Goal: Information Seeking & Learning: Find contact information

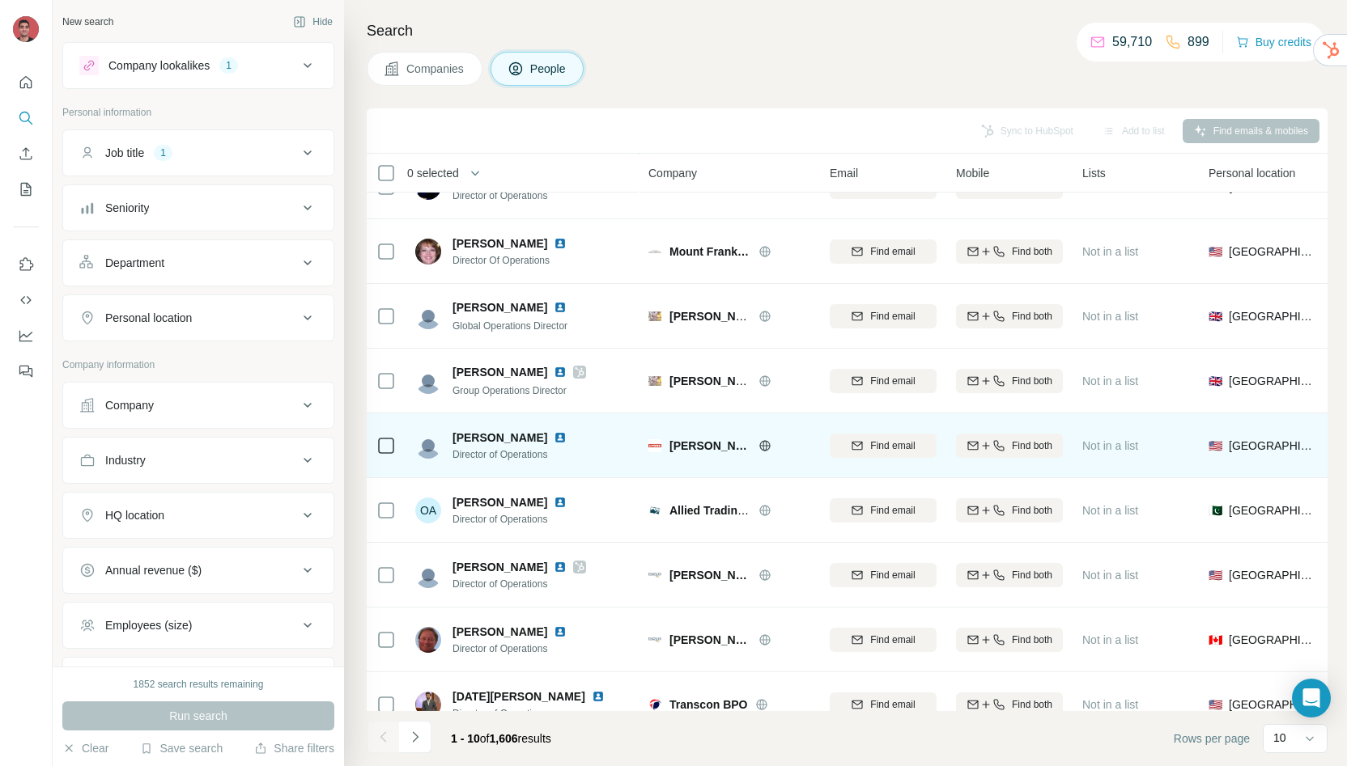
scroll to position [138, 0]
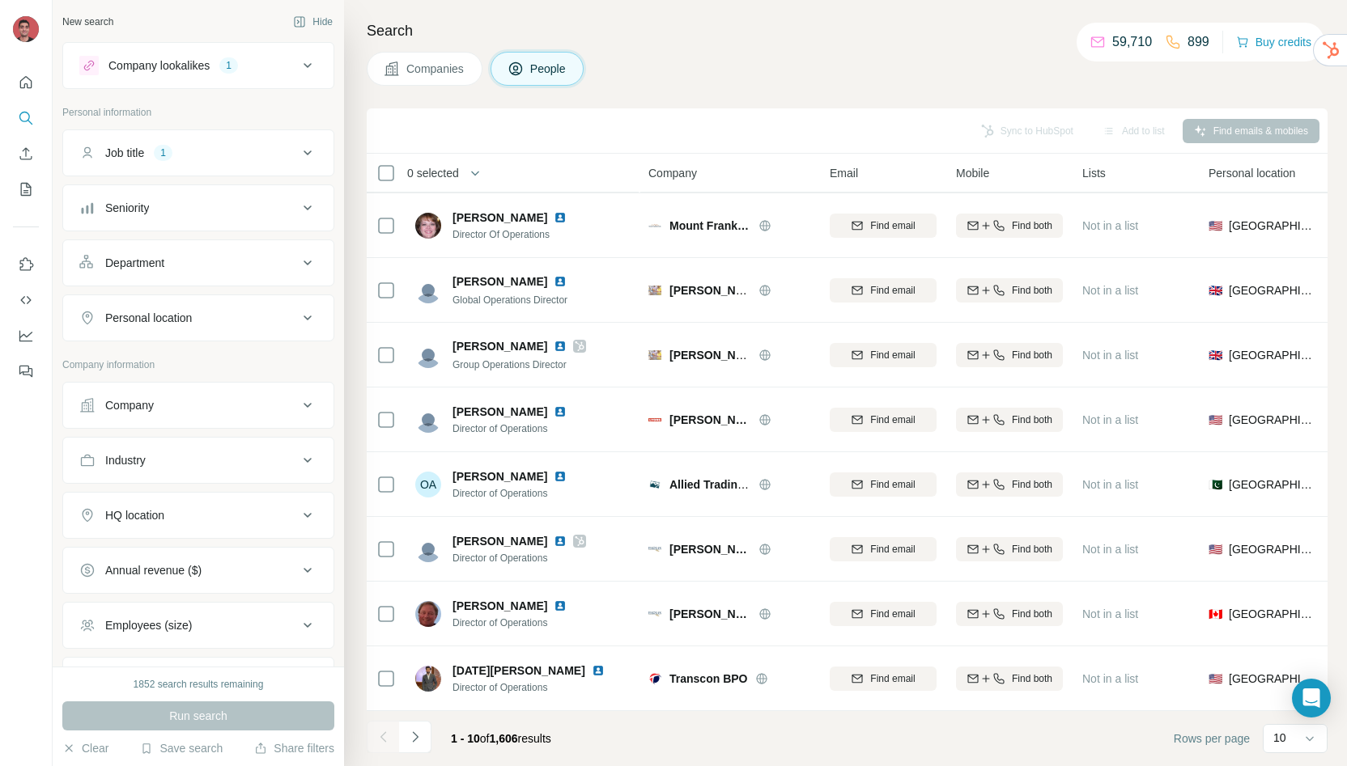
click at [413, 743] on icon "Navigate to next page" at bounding box center [415, 737] width 16 height 16
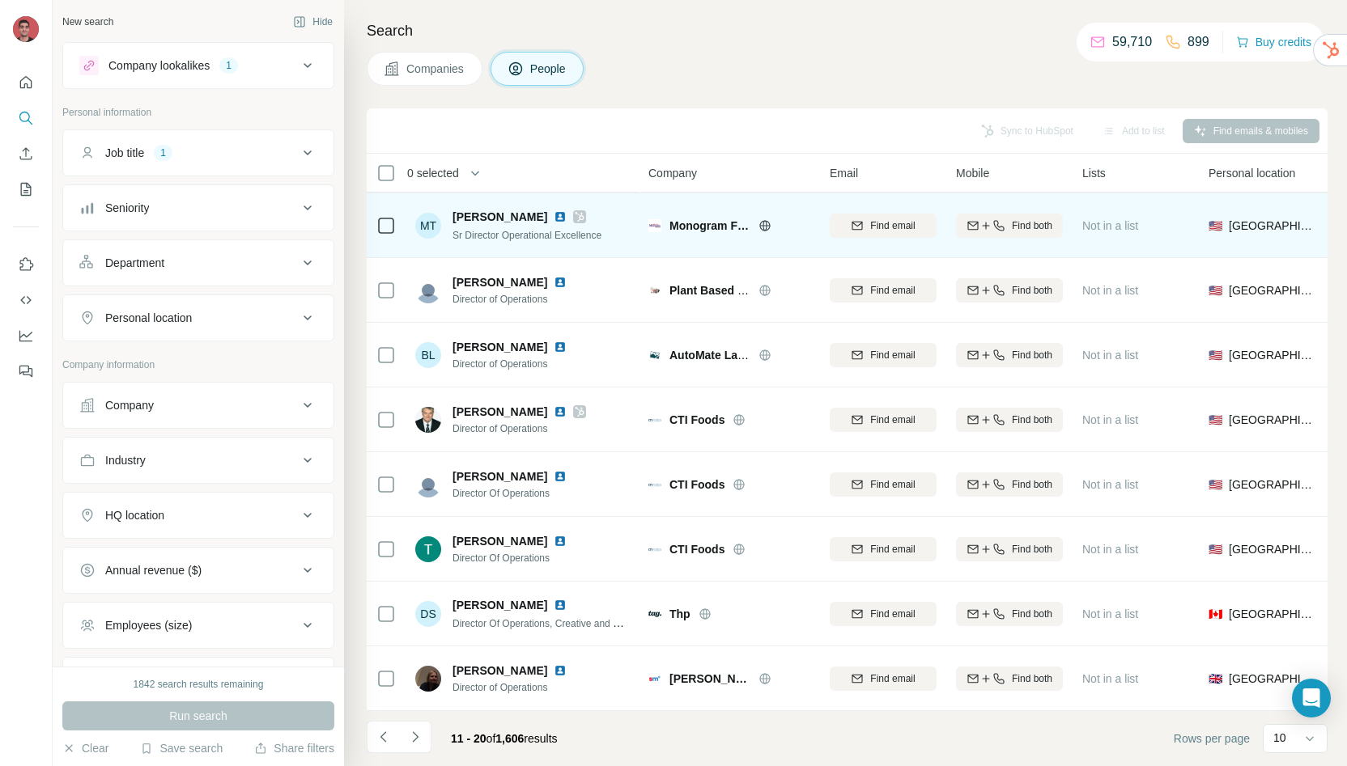
click at [554, 210] on img at bounding box center [560, 216] width 13 height 13
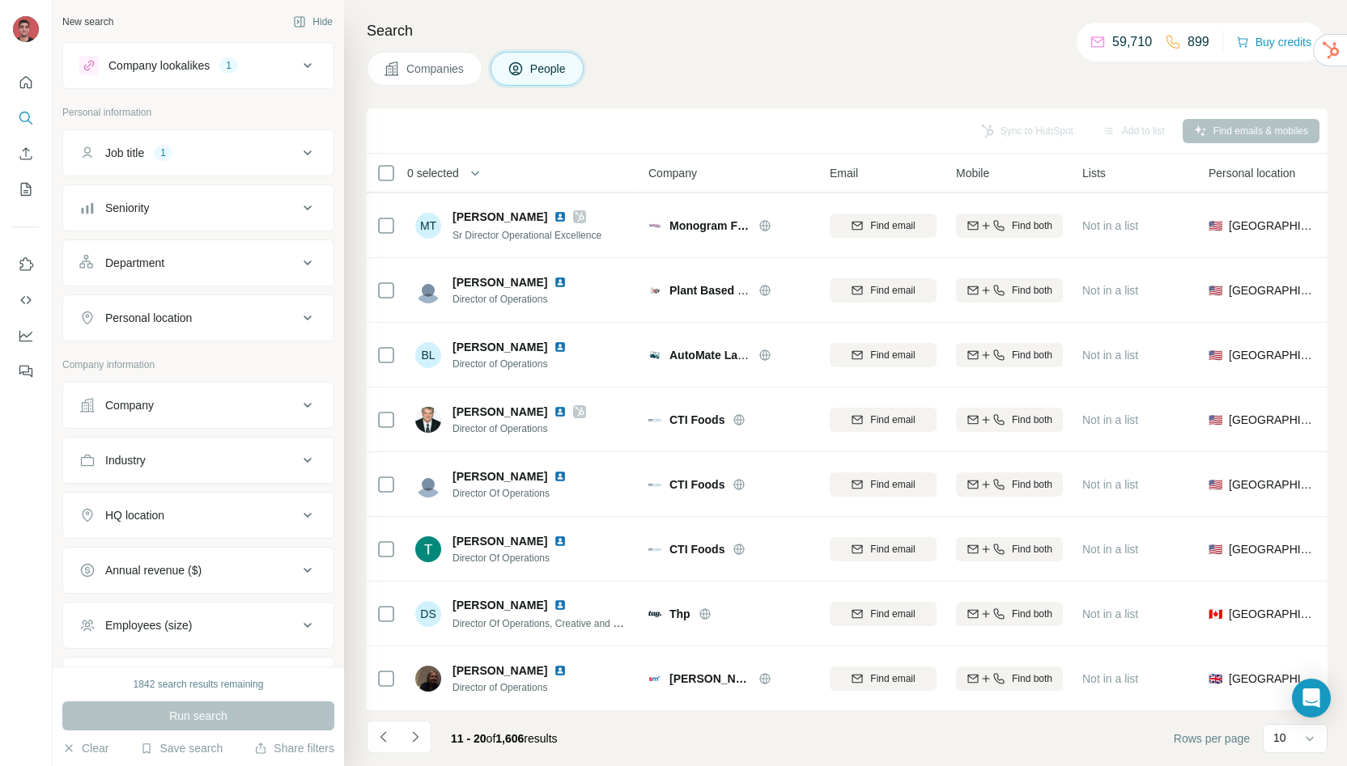
click at [429, 743] on button "Navigate to next page" at bounding box center [415, 737] width 32 height 32
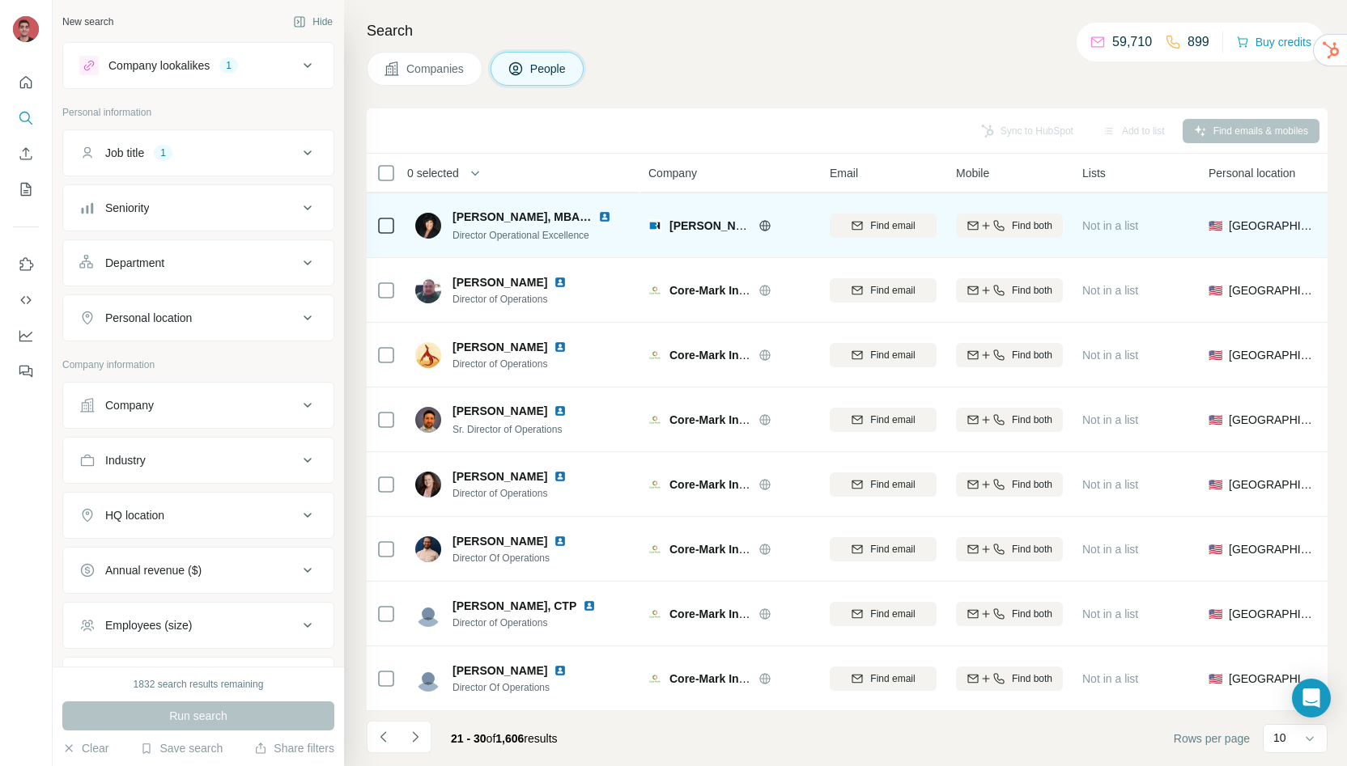
click at [606, 210] on img at bounding box center [604, 216] width 13 height 13
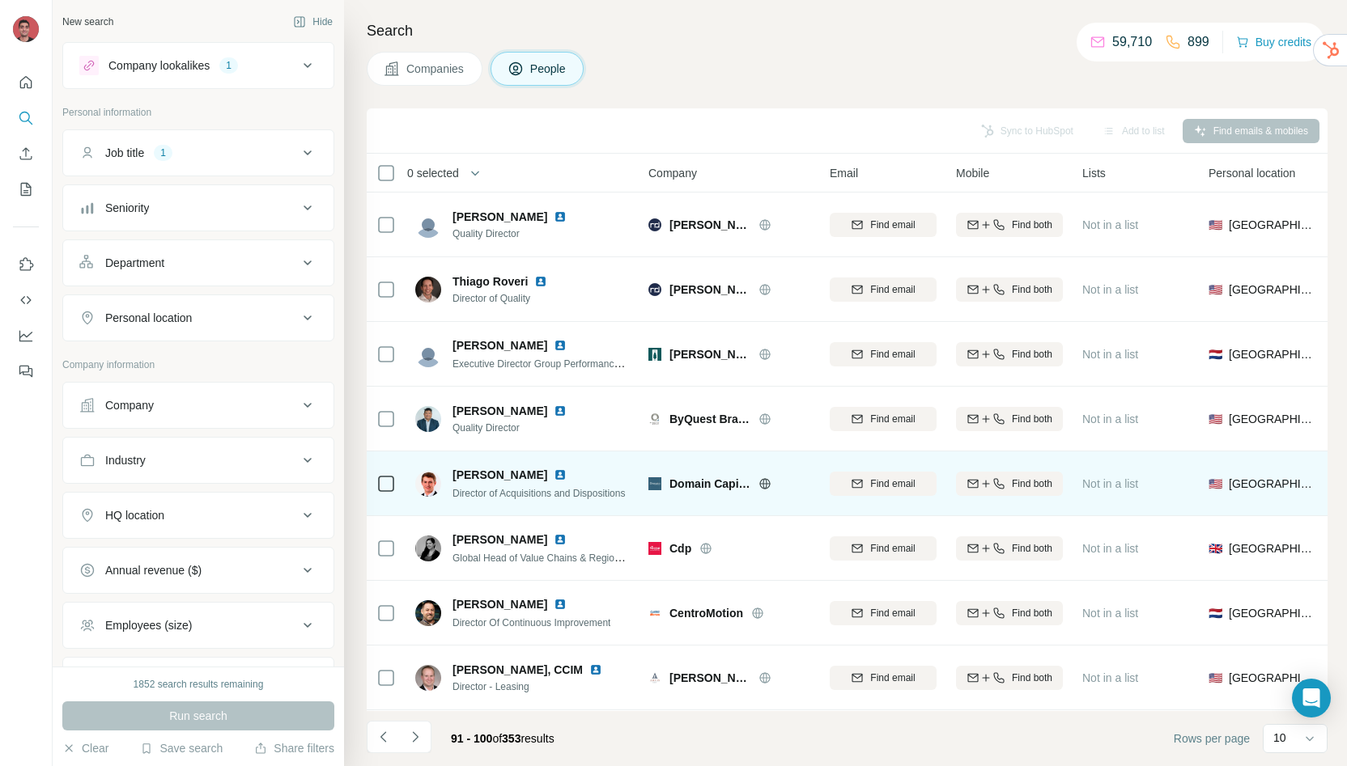
scroll to position [138, 0]
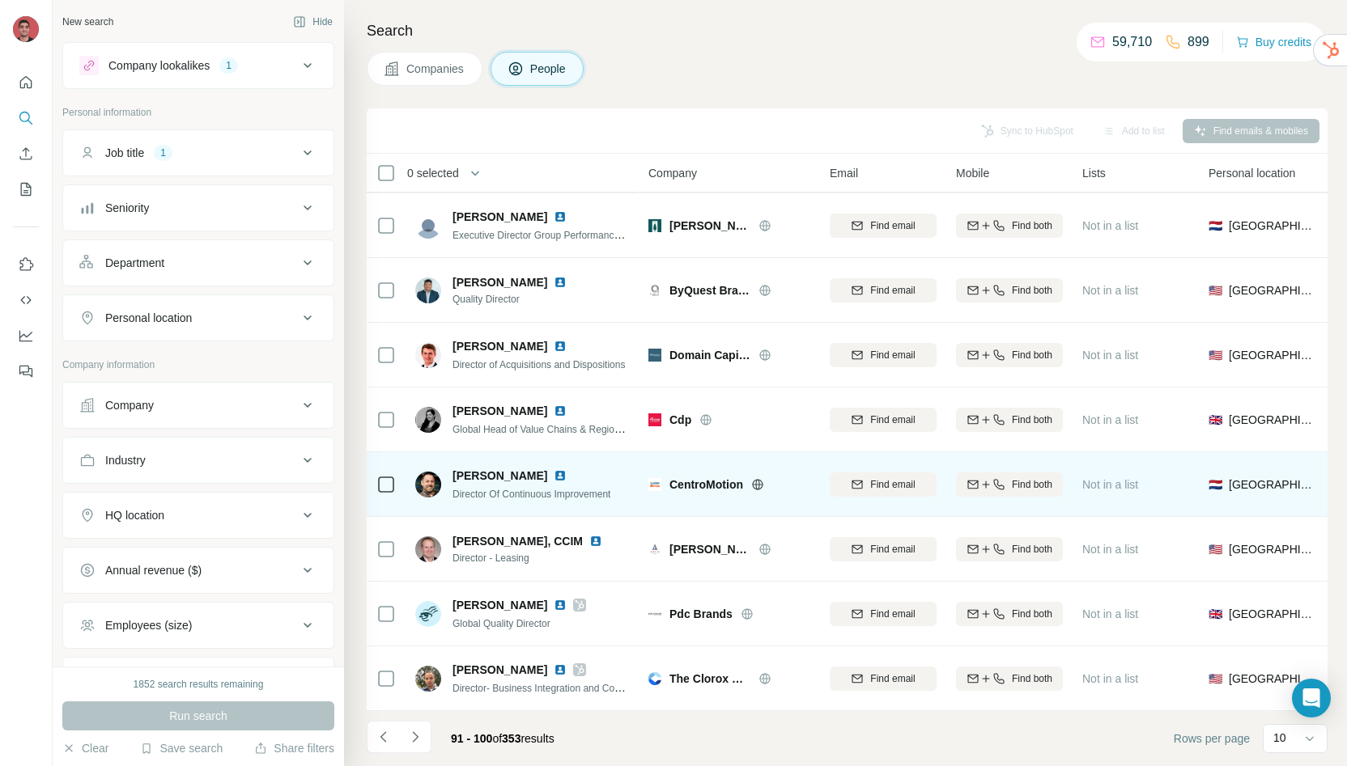
click at [554, 469] on img at bounding box center [560, 475] width 13 height 13
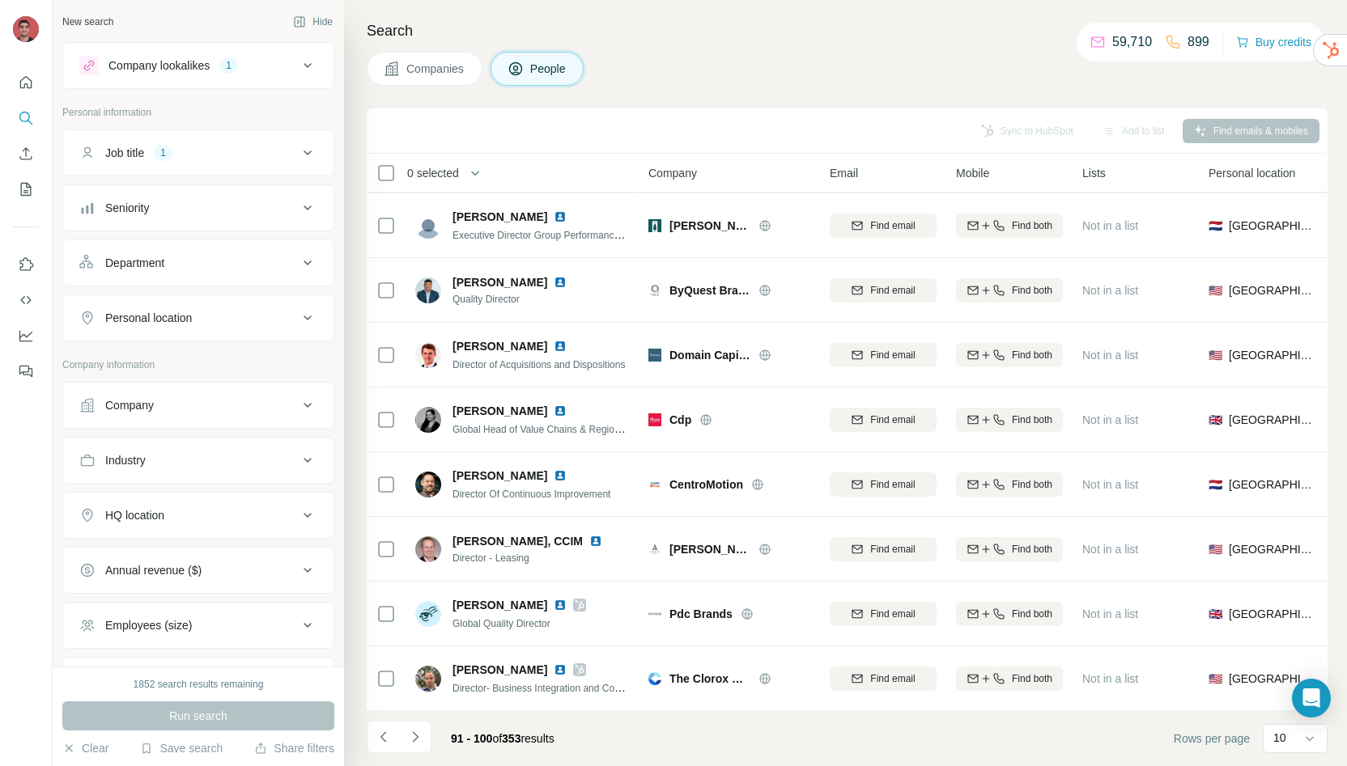
click at [428, 736] on button "Navigate to next page" at bounding box center [415, 737] width 32 height 32
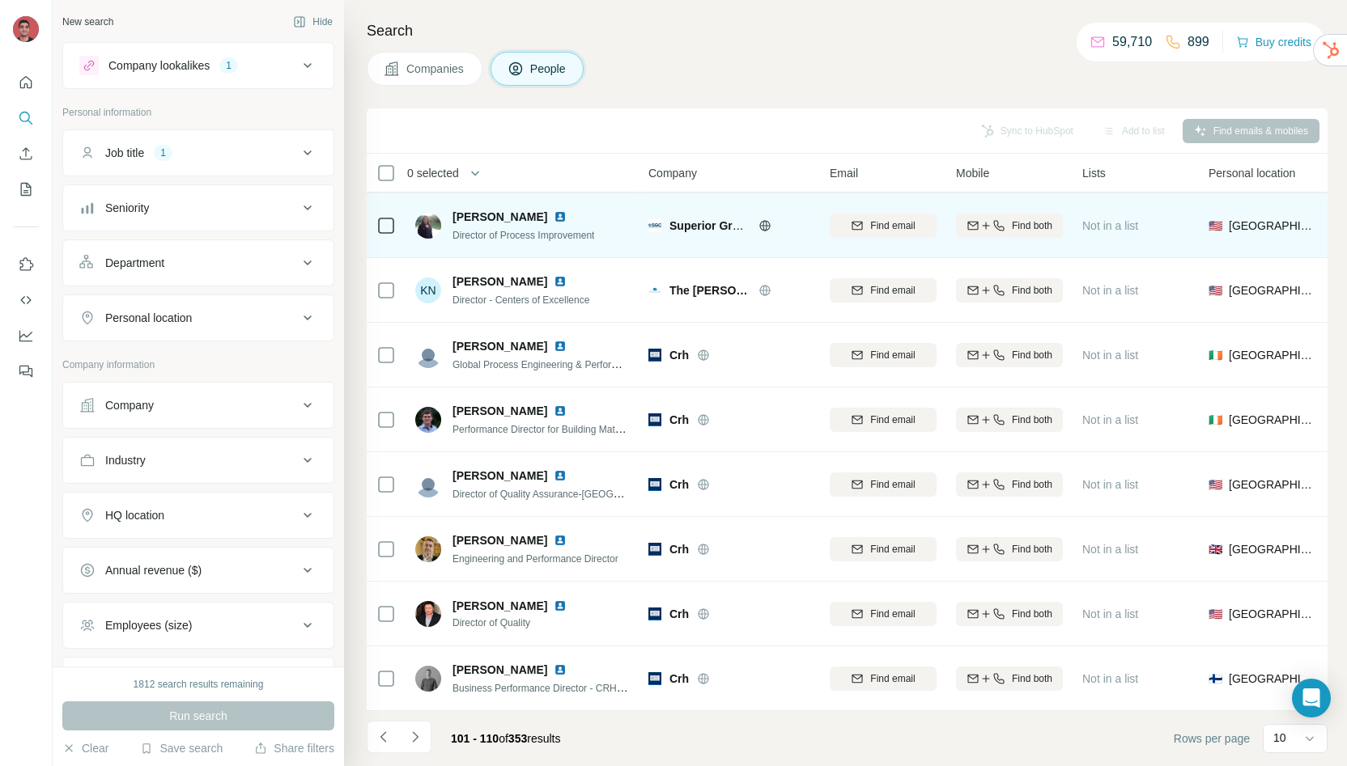
click at [554, 210] on img at bounding box center [560, 216] width 13 height 13
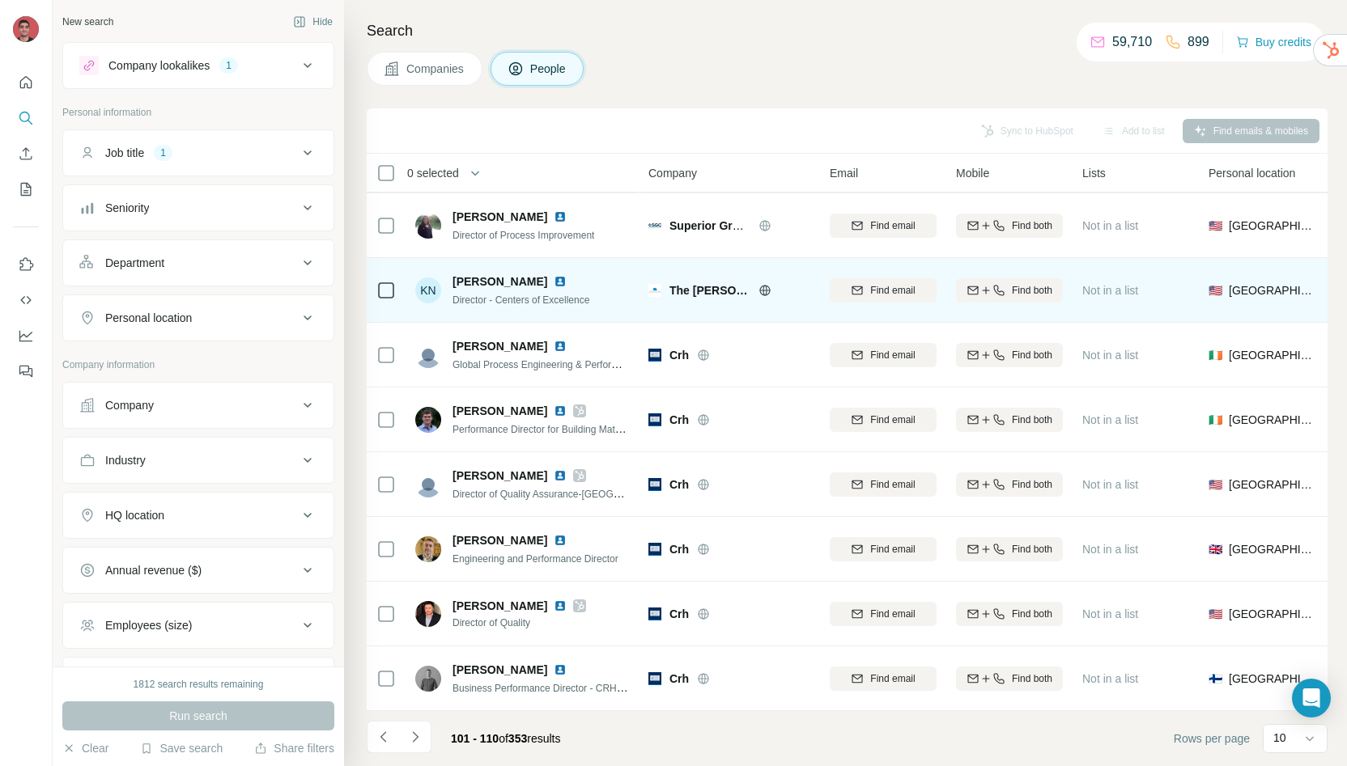
click at [554, 275] on img at bounding box center [560, 281] width 13 height 13
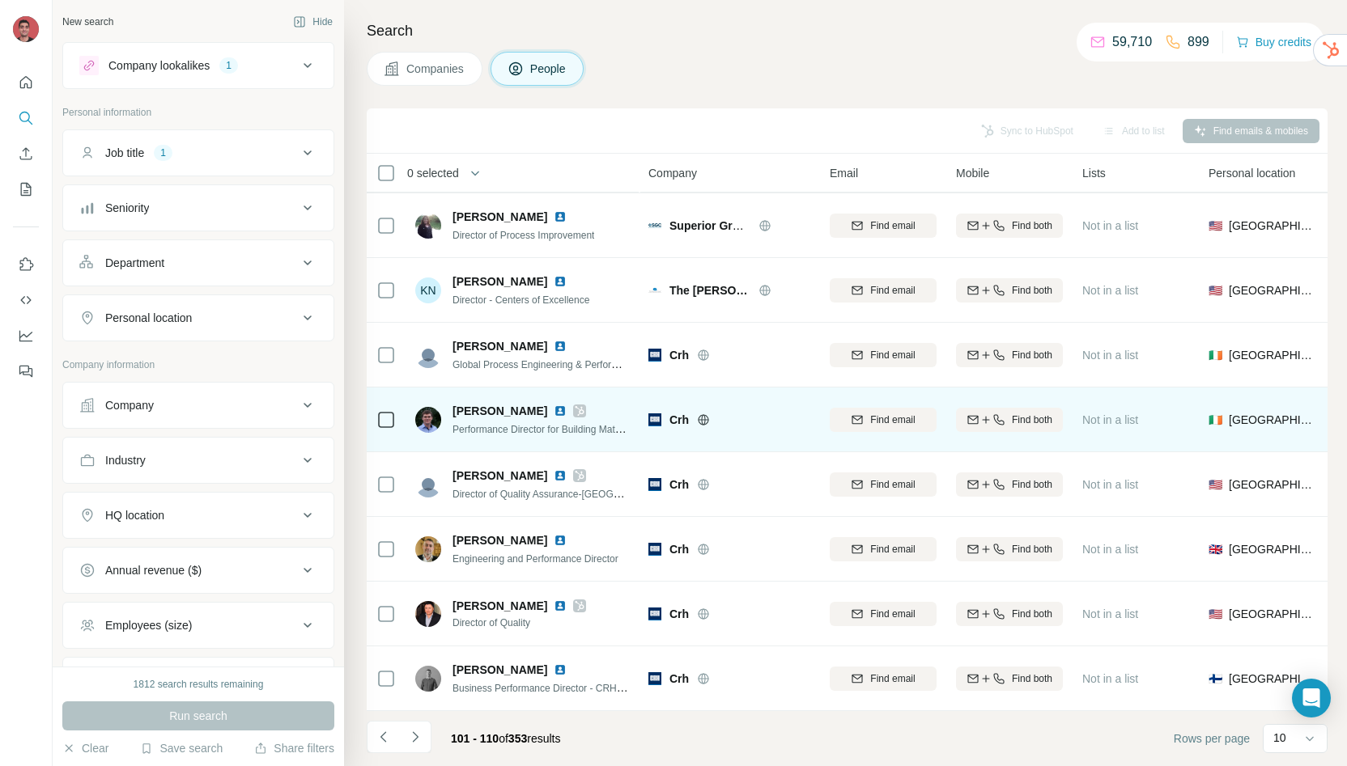
click at [554, 405] on img at bounding box center [560, 411] width 13 height 13
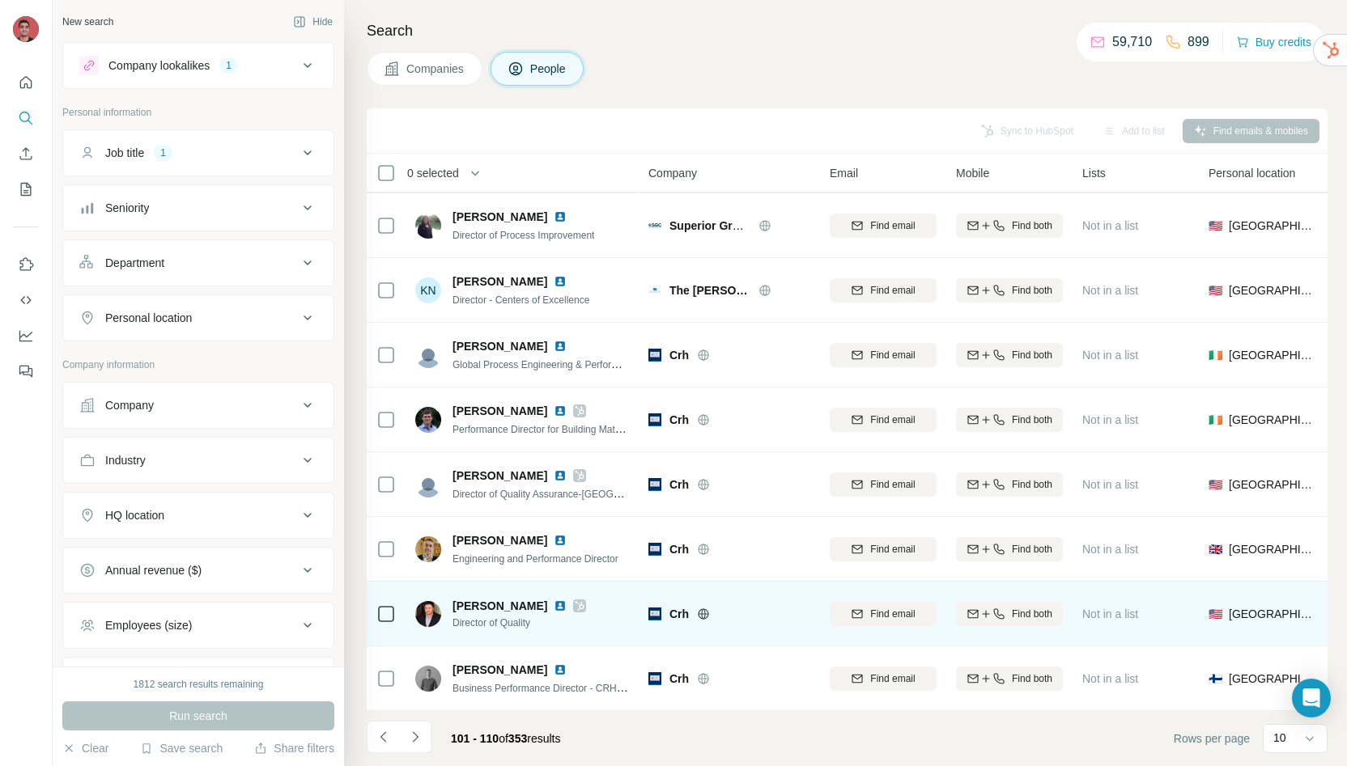
click at [554, 600] on img at bounding box center [560, 606] width 13 height 13
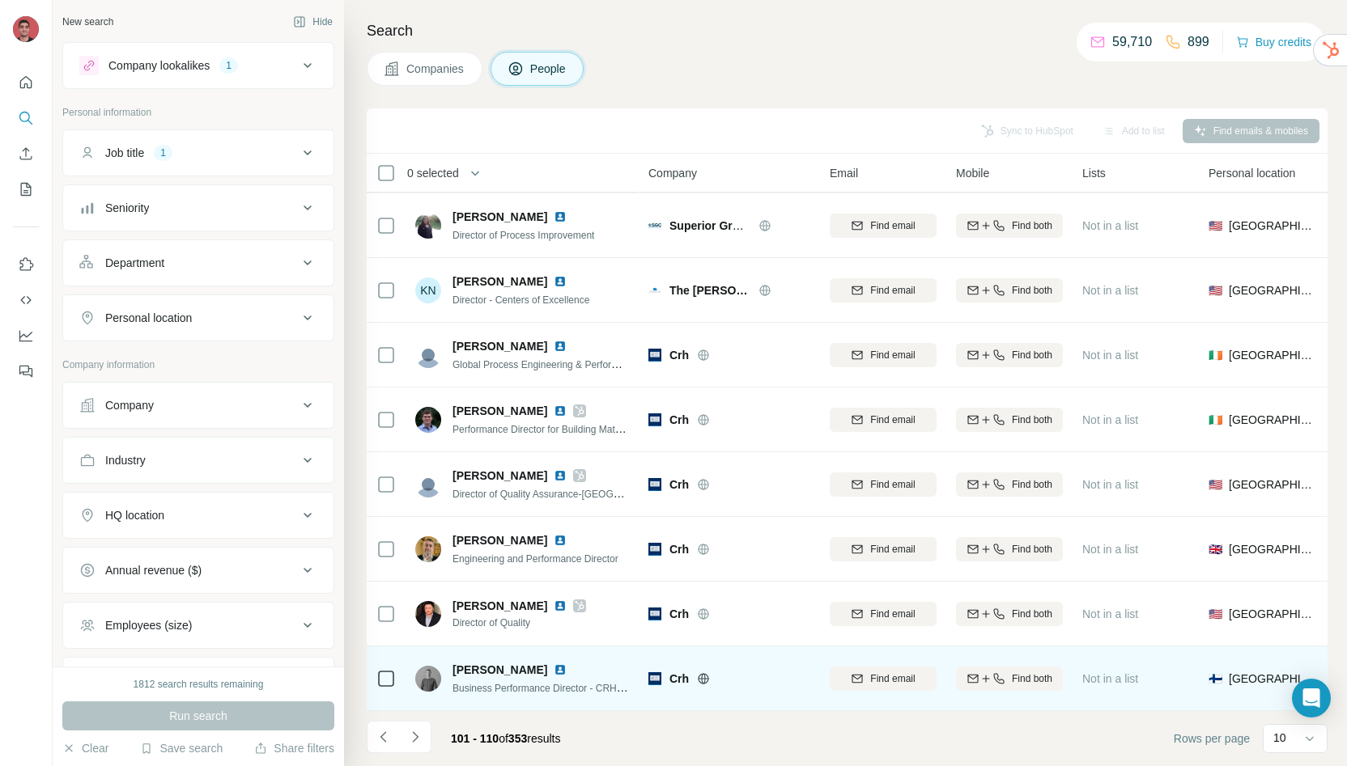
click at [554, 664] on img at bounding box center [560, 670] width 13 height 13
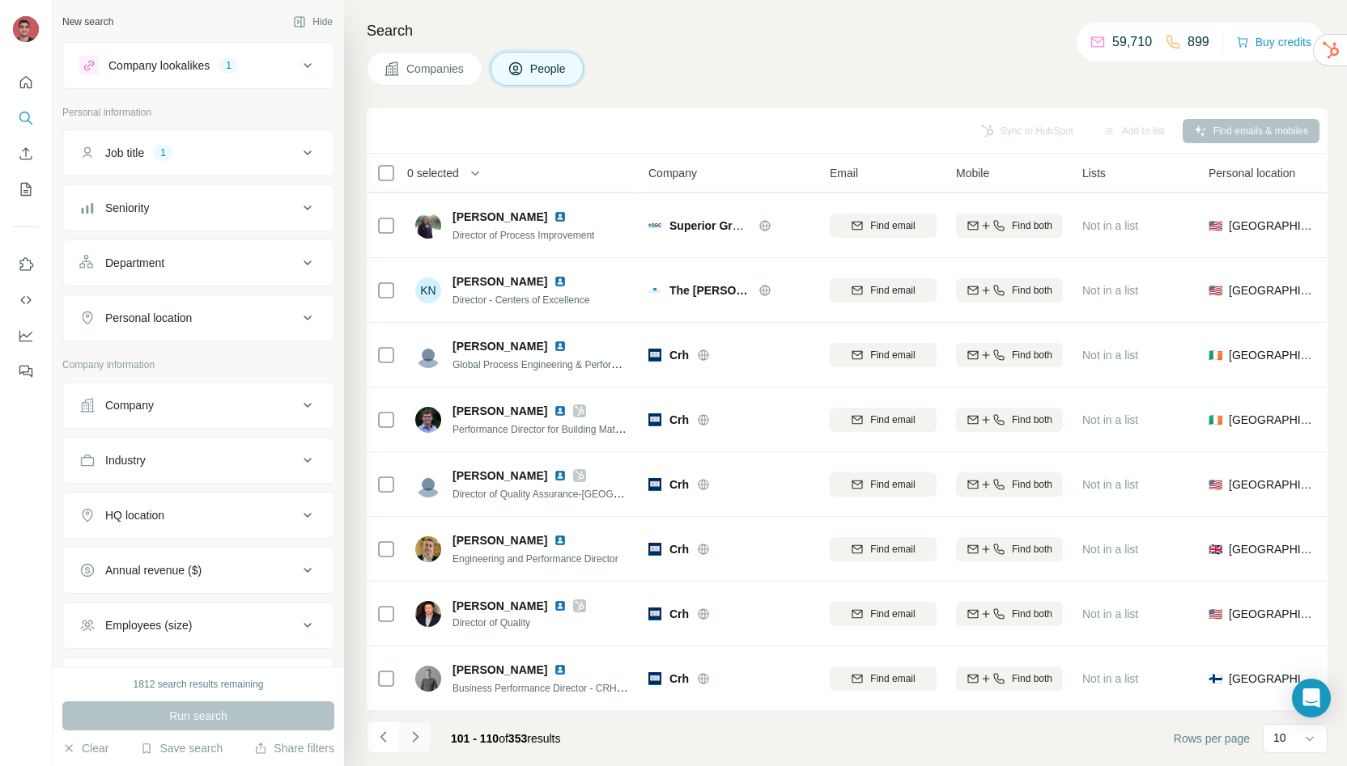
click at [430, 744] on button "Navigate to next page" at bounding box center [415, 737] width 32 height 32
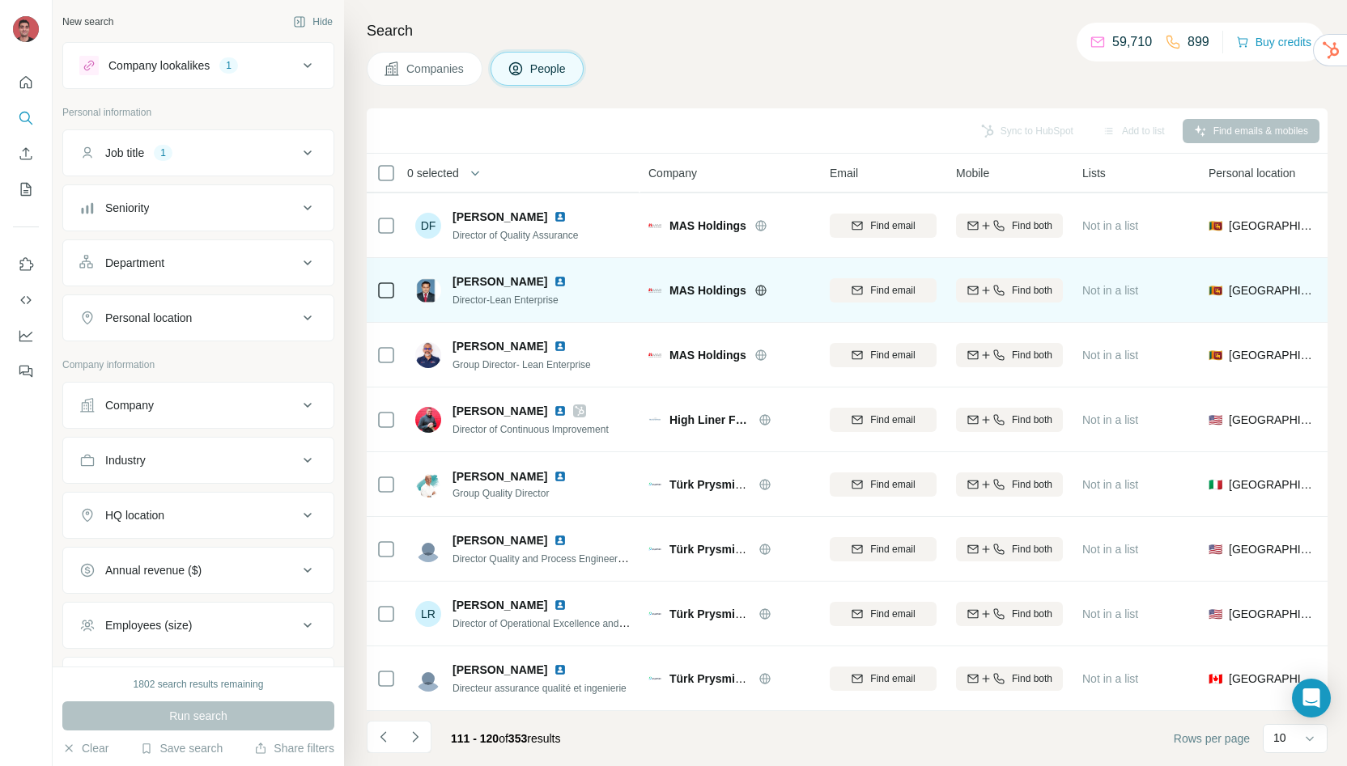
click at [566, 275] on img at bounding box center [560, 281] width 13 height 13
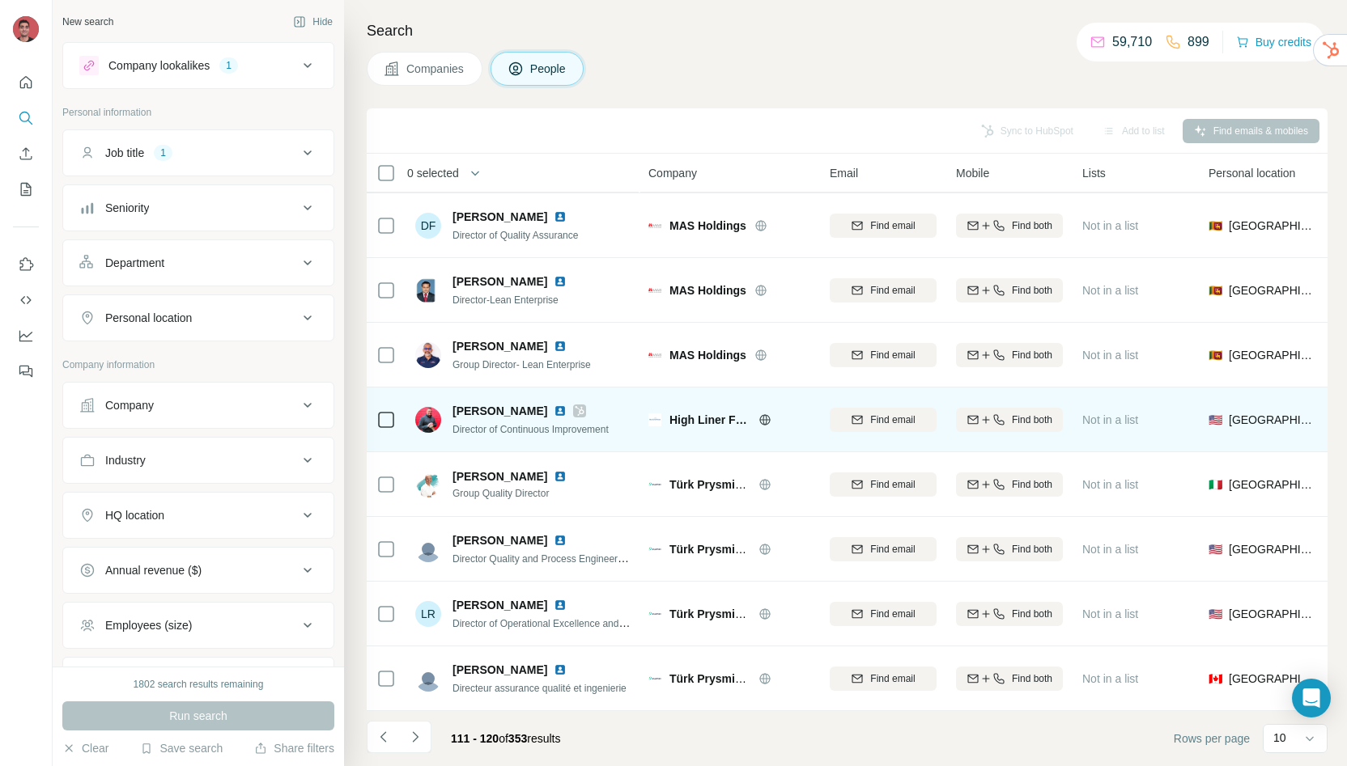
click at [554, 405] on img at bounding box center [560, 411] width 13 height 13
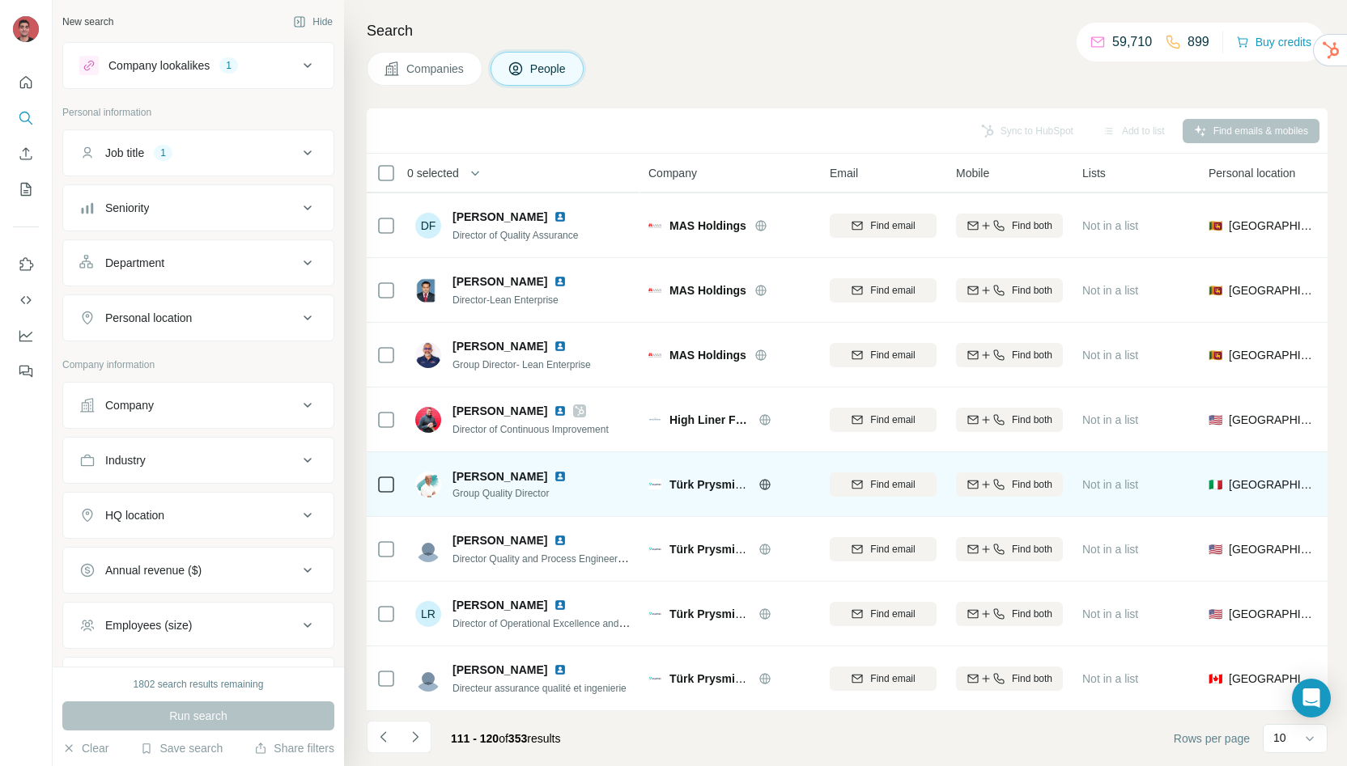
click at [566, 470] on img at bounding box center [560, 476] width 13 height 13
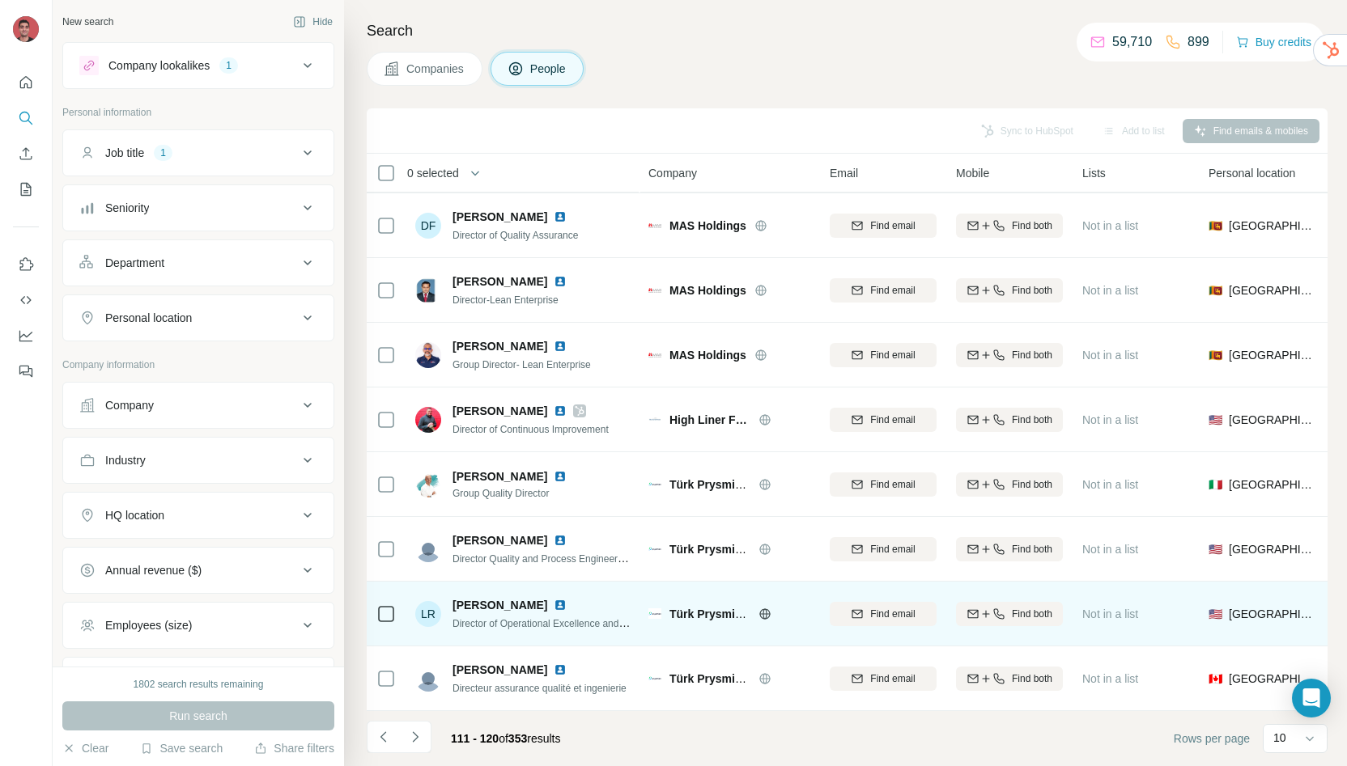
click at [566, 599] on img at bounding box center [560, 605] width 13 height 13
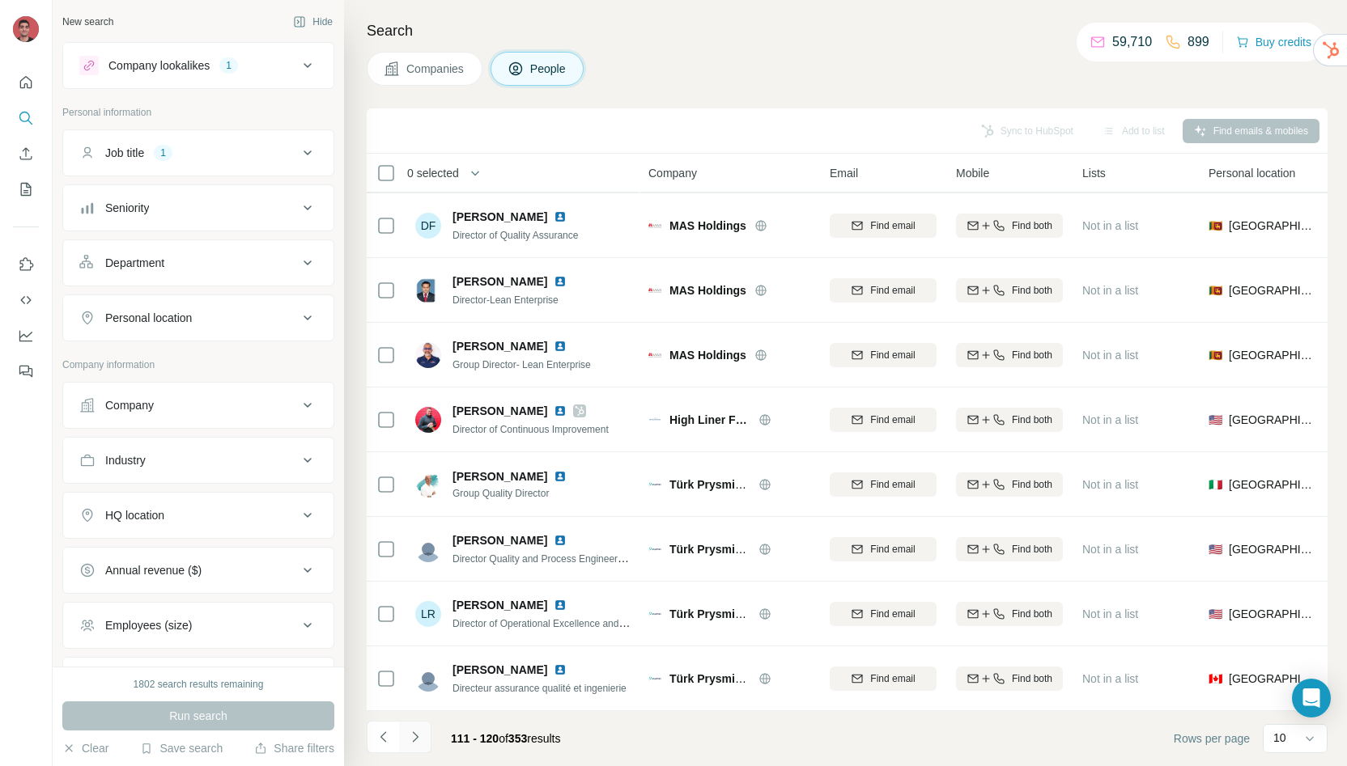
click at [426, 739] on button "Navigate to next page" at bounding box center [415, 737] width 32 height 32
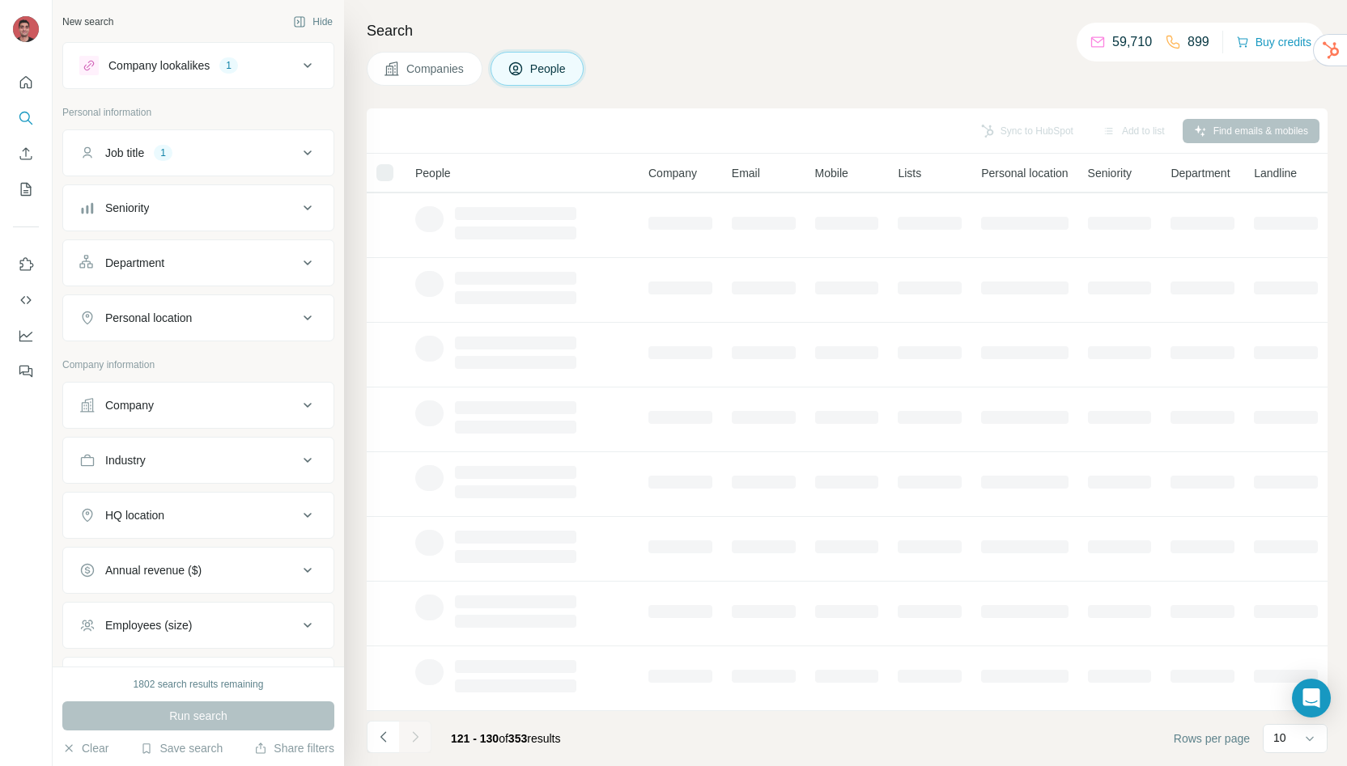
click at [701, 86] on div "Search Companies People Sync to HubSpot Add to list Find emails & mobiles Peopl…" at bounding box center [845, 383] width 1003 height 766
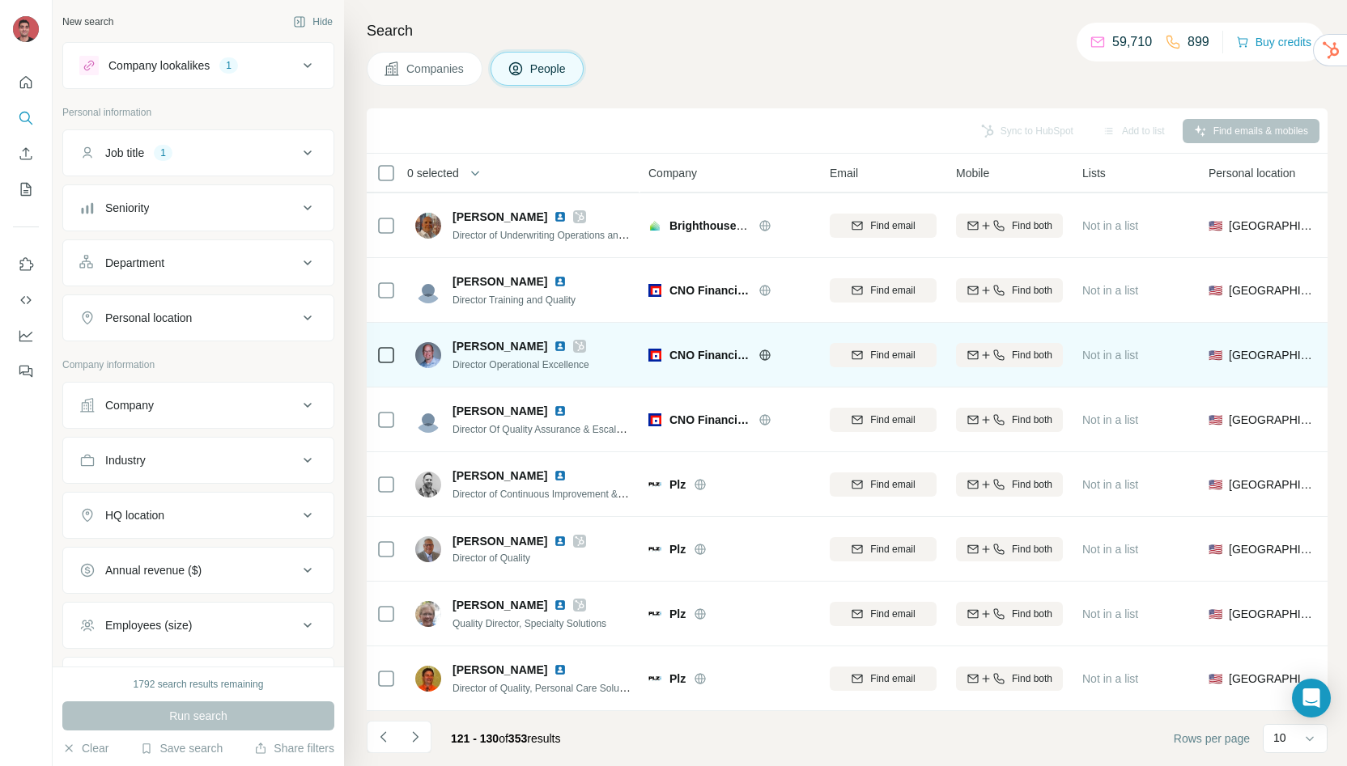
click at [554, 340] on img at bounding box center [560, 346] width 13 height 13
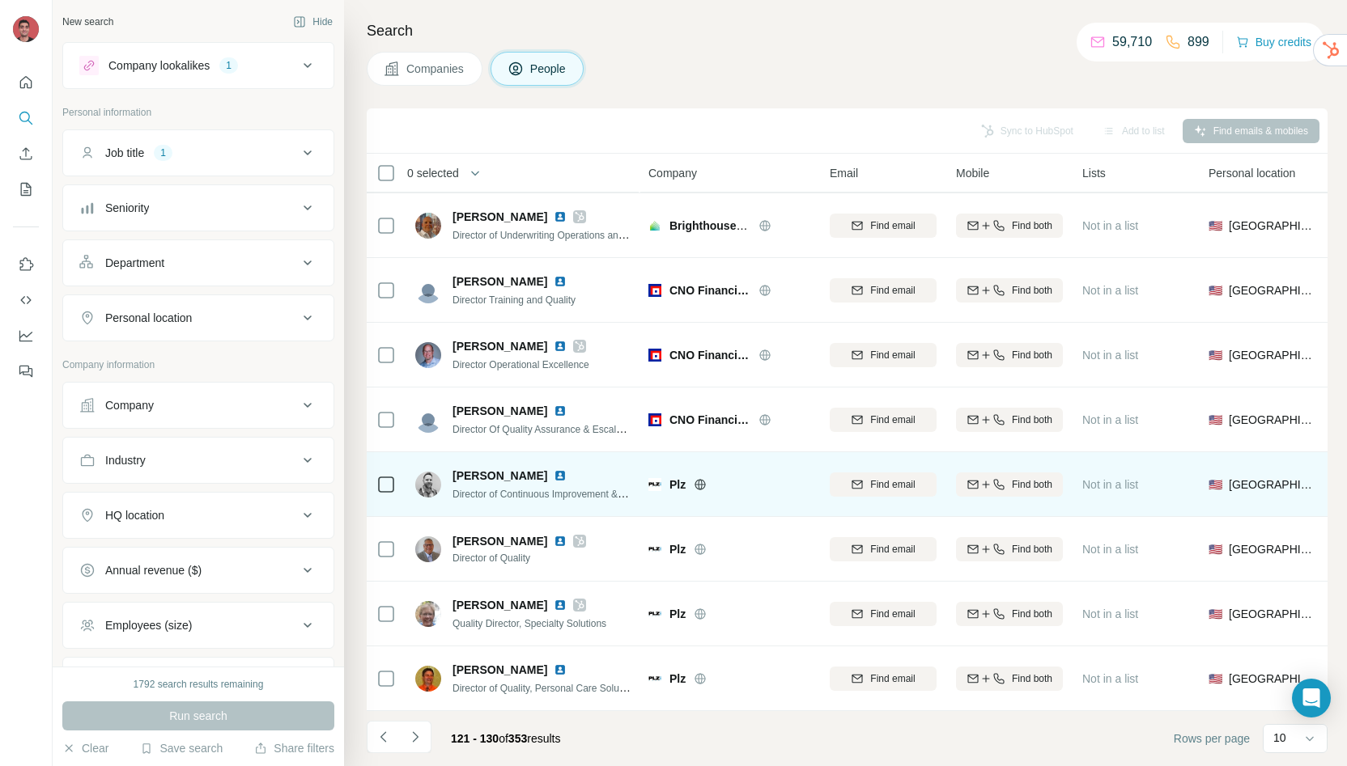
click at [554, 469] on img at bounding box center [560, 475] width 13 height 13
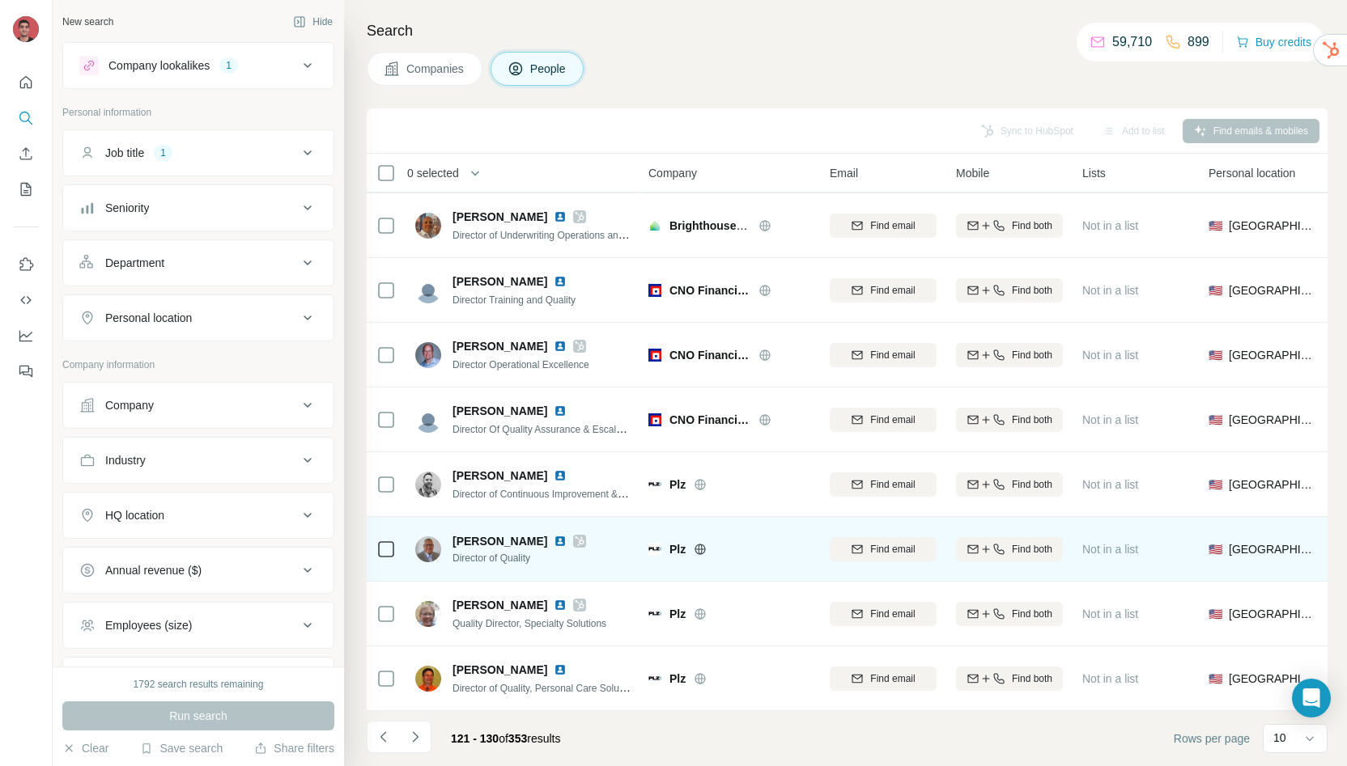
click at [554, 535] on img at bounding box center [560, 541] width 13 height 13
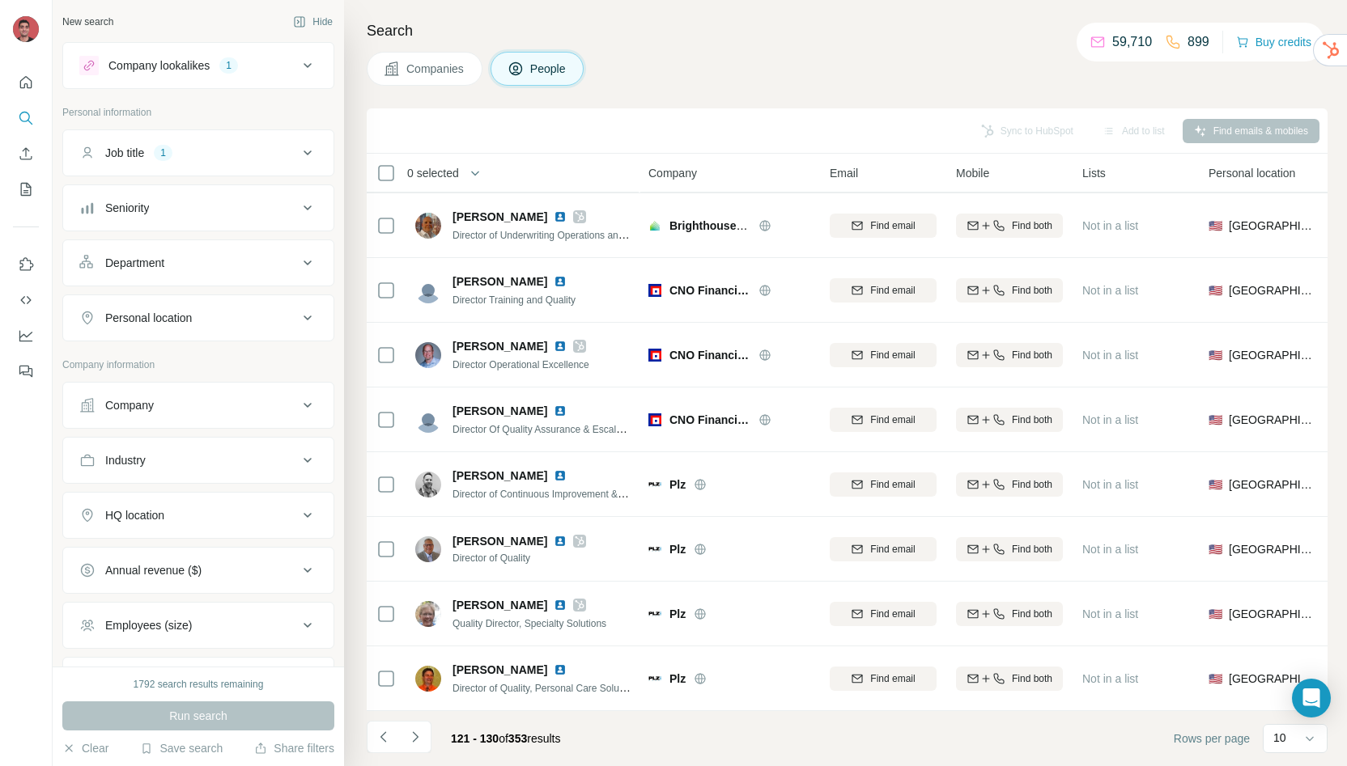
click at [426, 740] on button "Navigate to next page" at bounding box center [415, 737] width 32 height 32
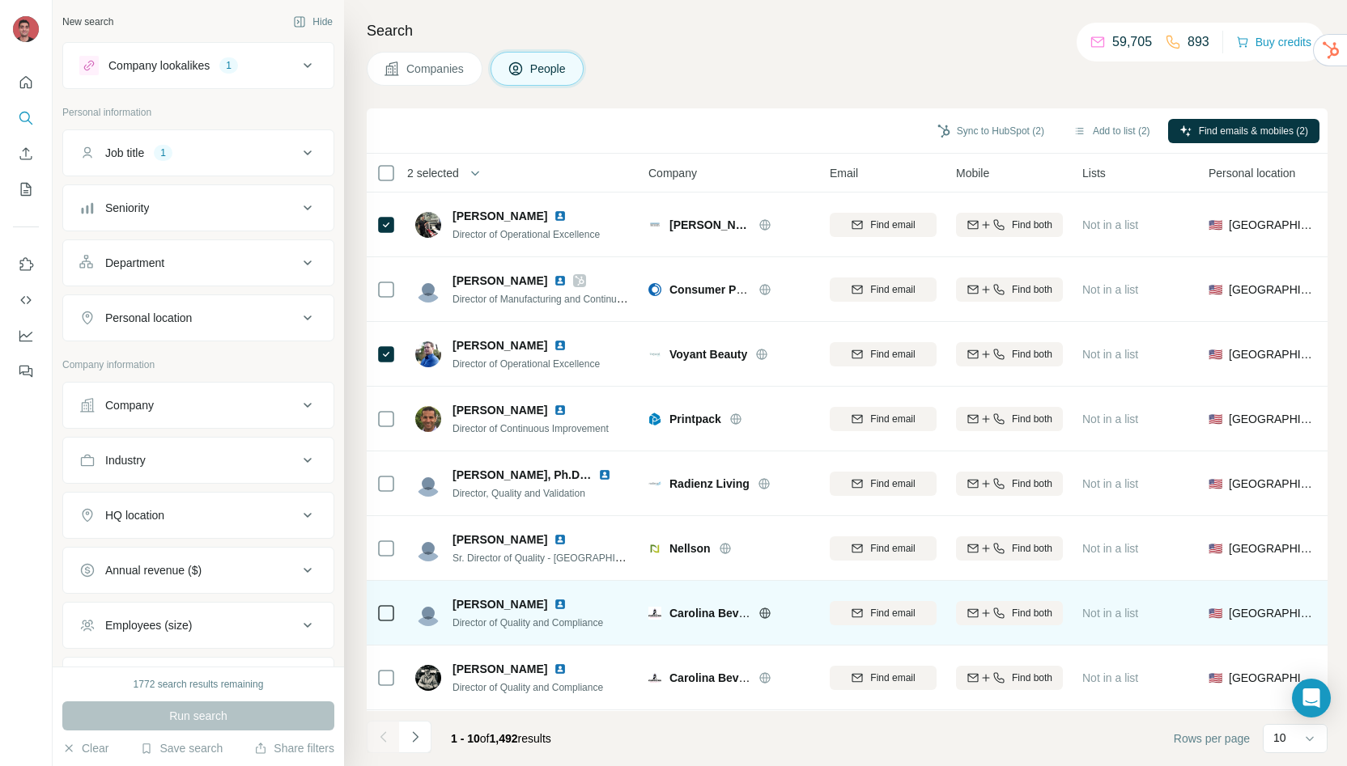
scroll to position [138, 0]
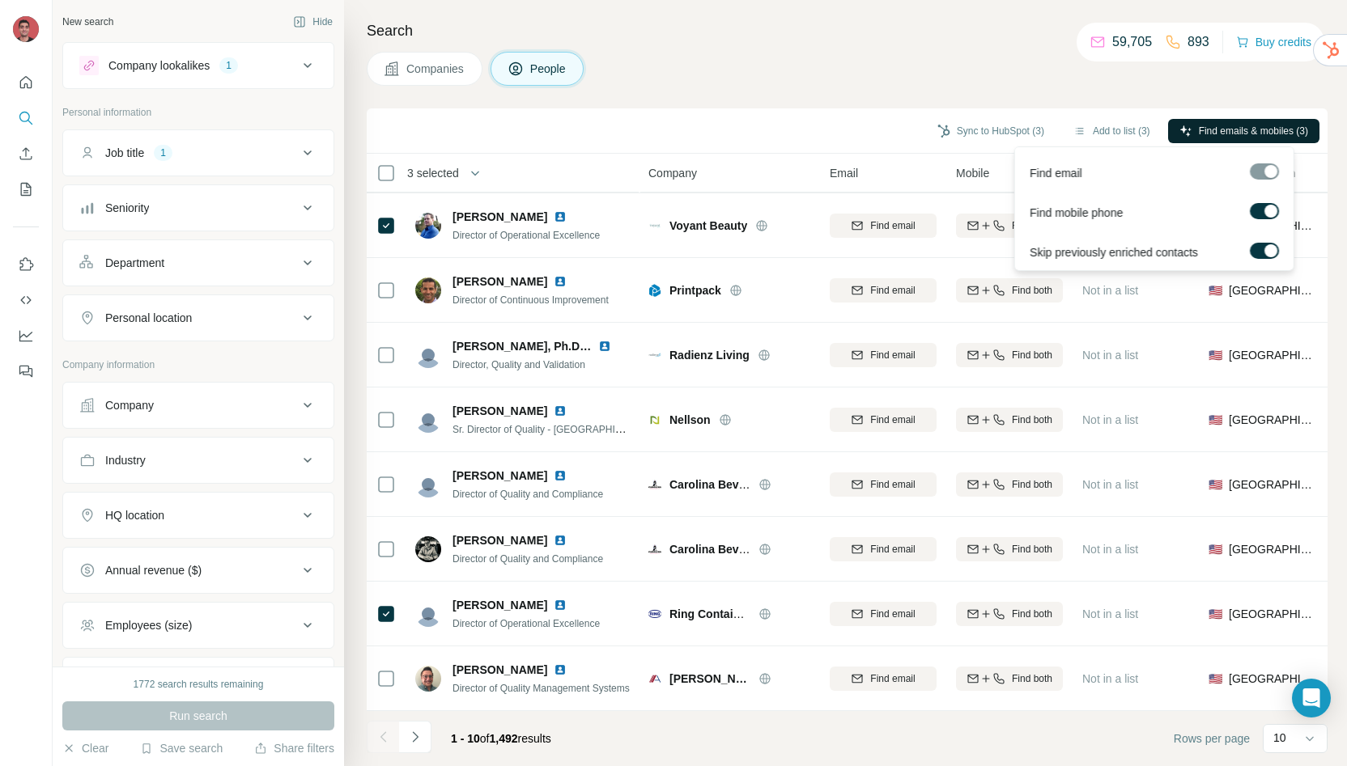
click at [1253, 132] on span "Find emails & mobiles (3)" at bounding box center [1252, 131] width 109 height 15
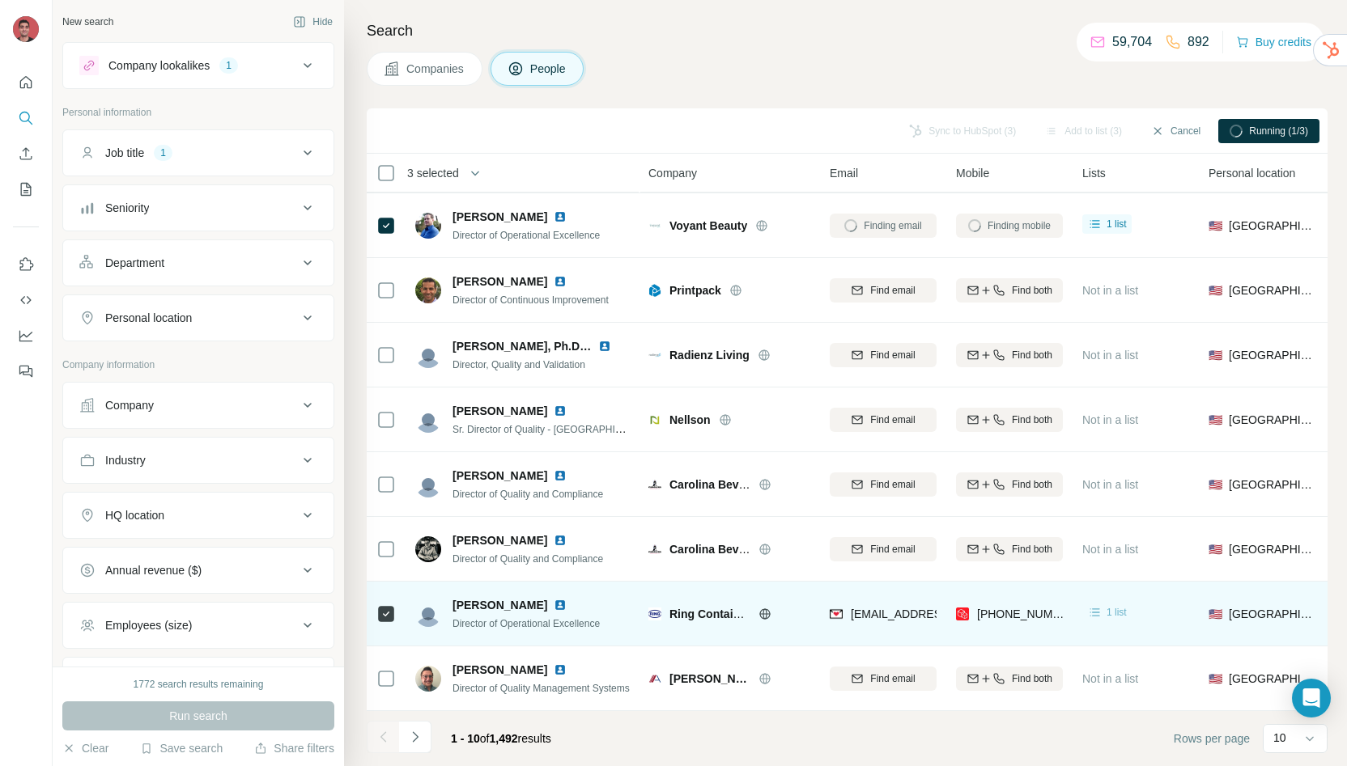
click at [1109, 608] on span "1 list" at bounding box center [1116, 612] width 20 height 15
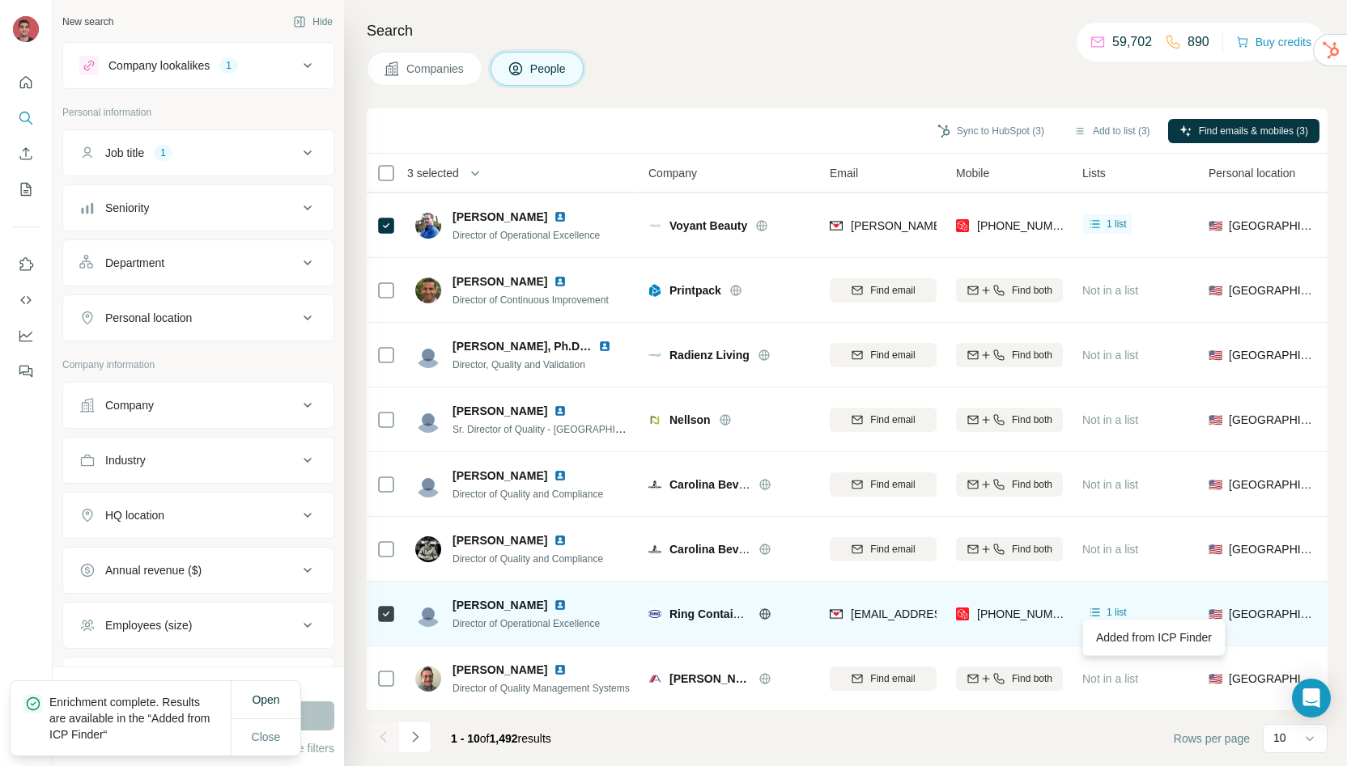
click at [554, 599] on img at bounding box center [560, 605] width 13 height 13
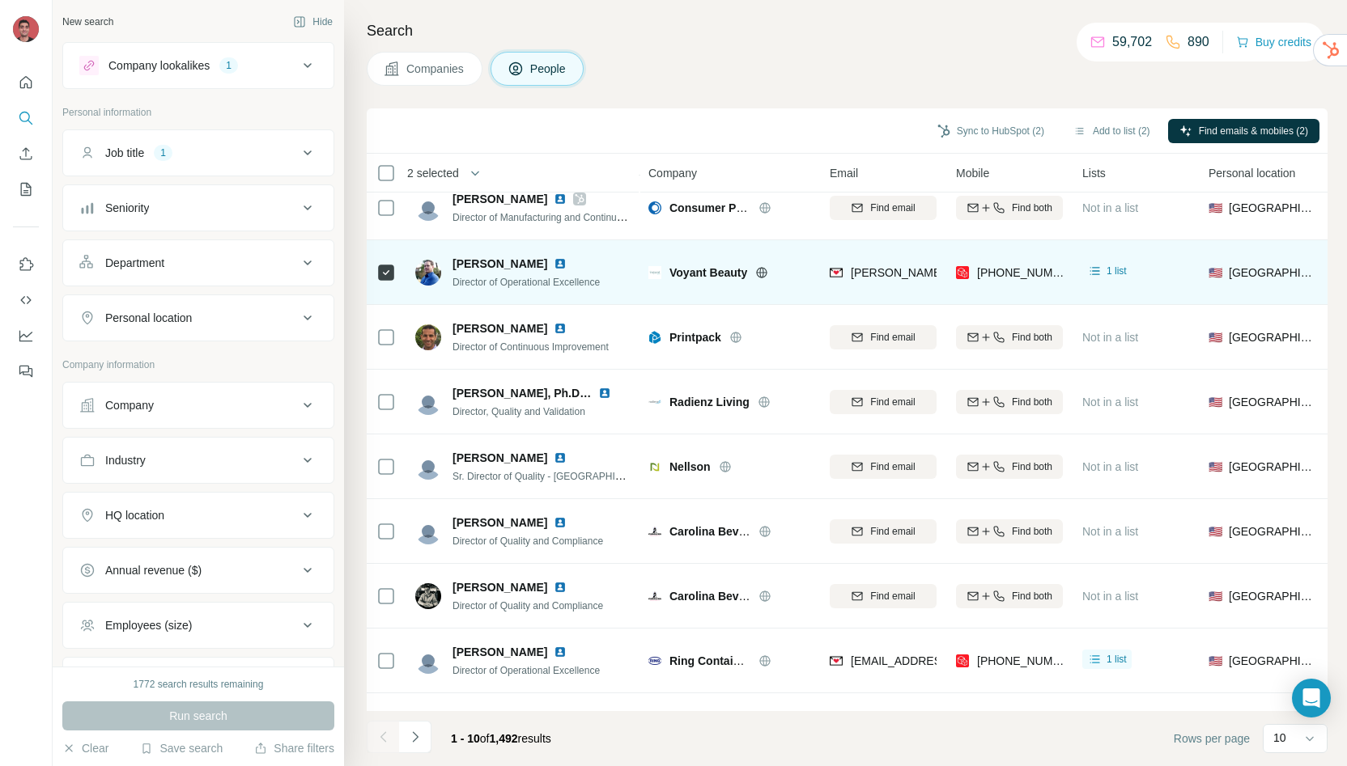
scroll to position [81, 0]
click at [562, 262] on img at bounding box center [560, 264] width 13 height 13
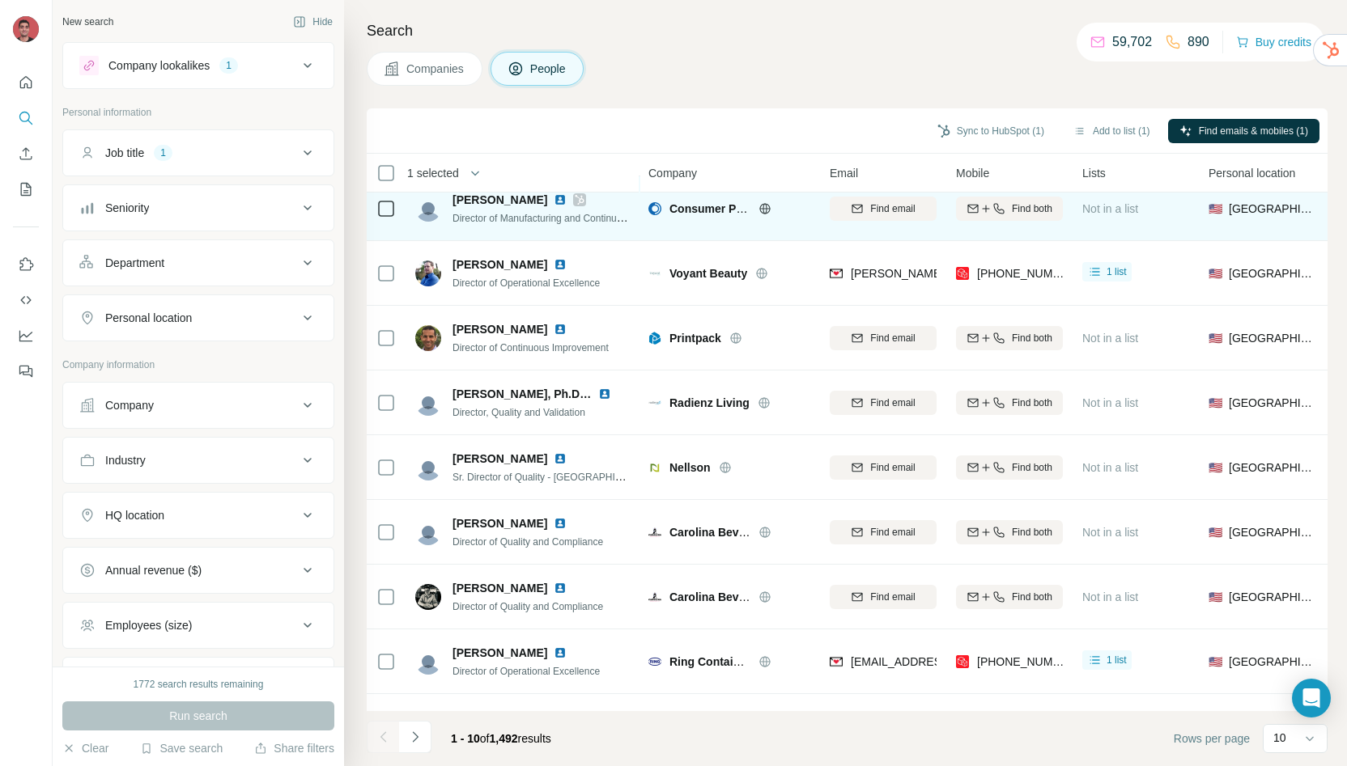
scroll to position [0, 0]
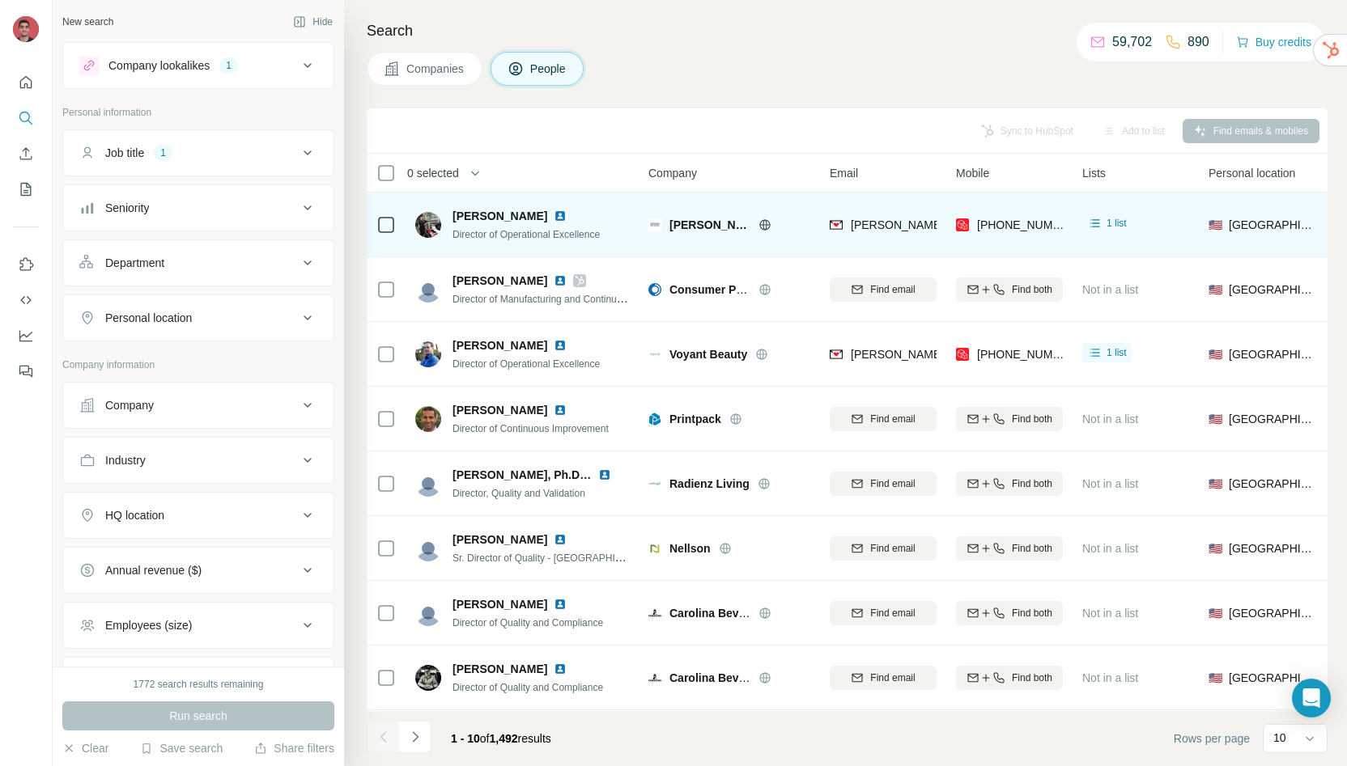
click at [554, 216] on img at bounding box center [560, 216] width 13 height 13
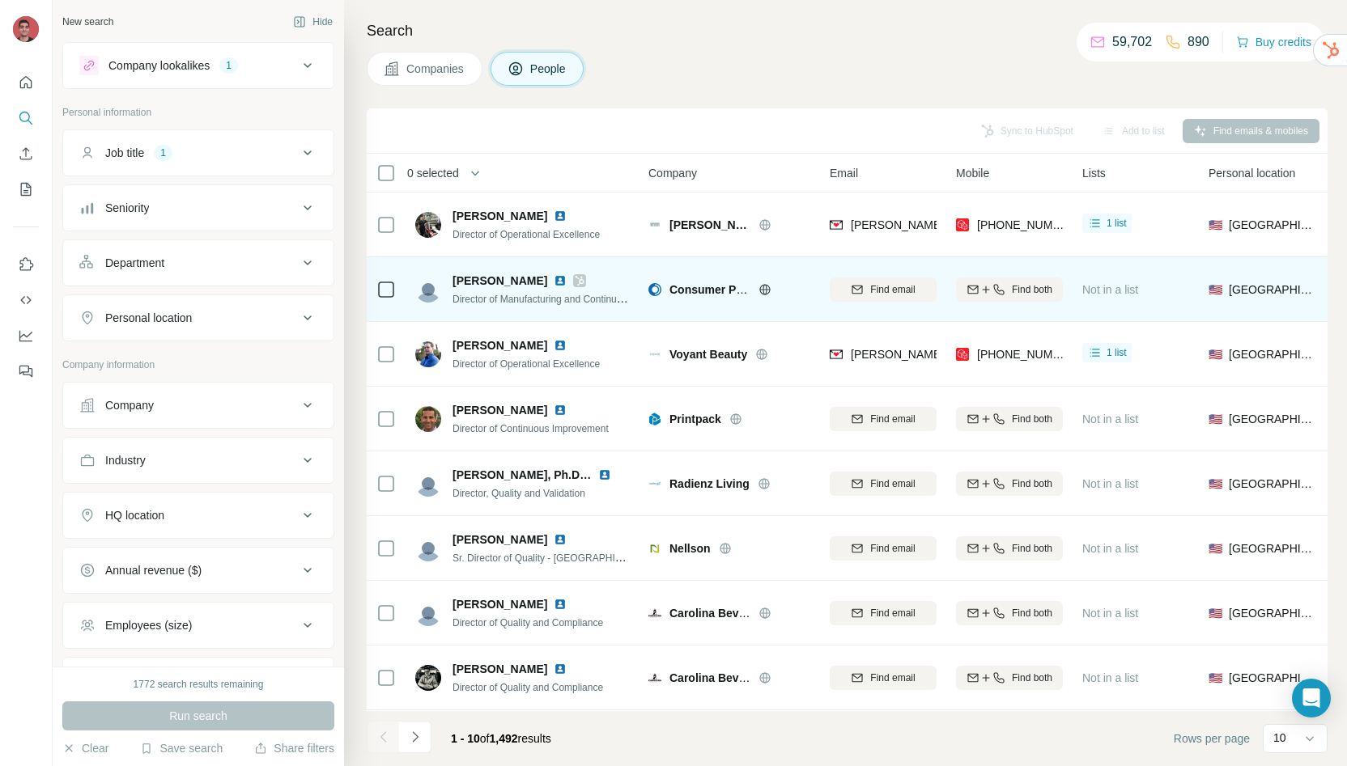
click at [554, 282] on img at bounding box center [560, 280] width 13 height 13
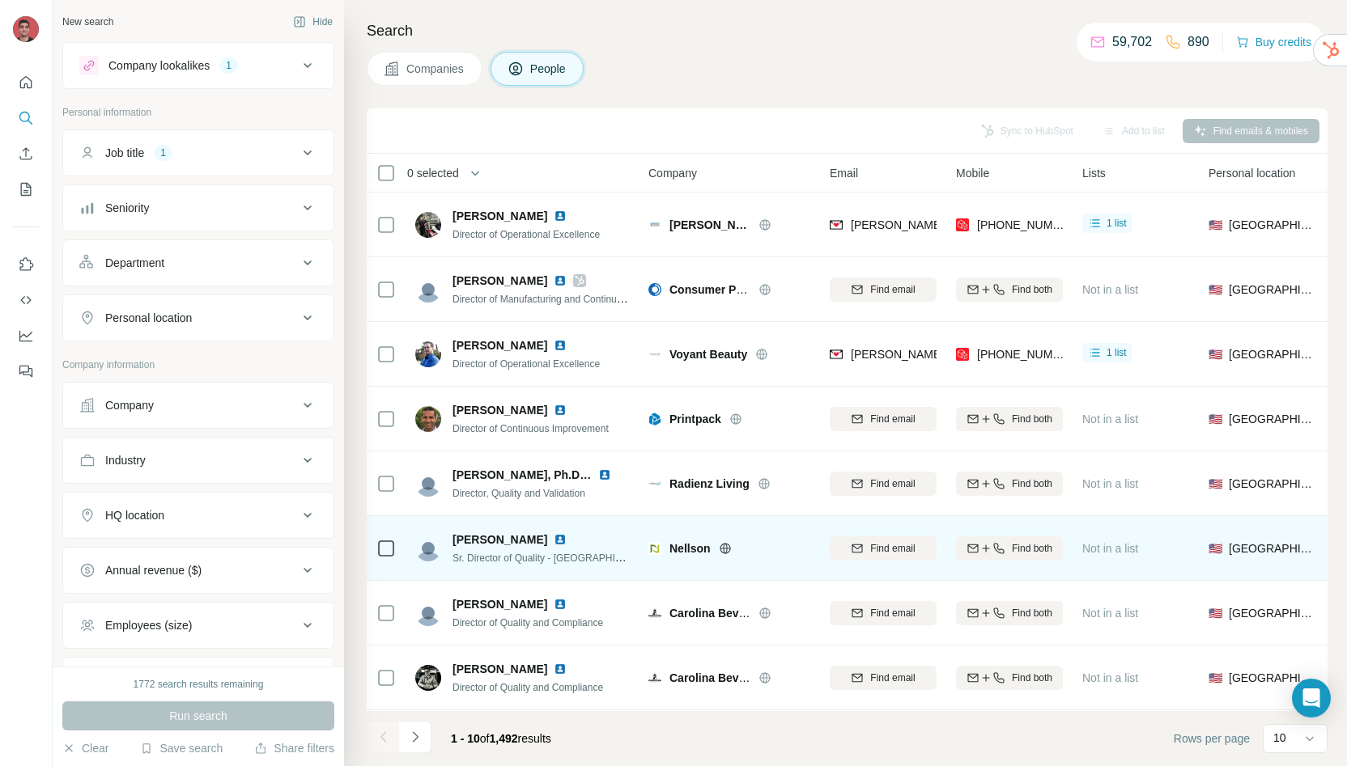
scroll to position [138, 0]
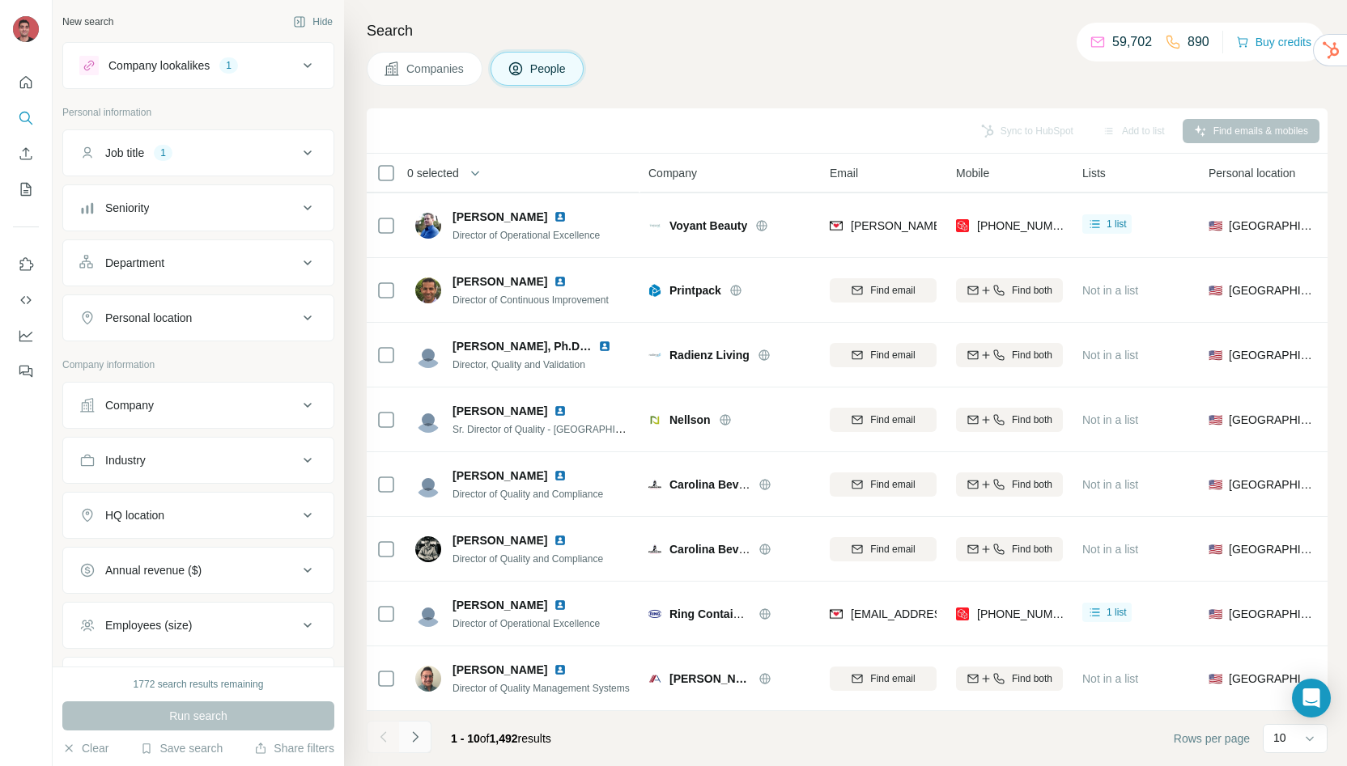
click at [404, 740] on button "Navigate to next page" at bounding box center [415, 737] width 32 height 32
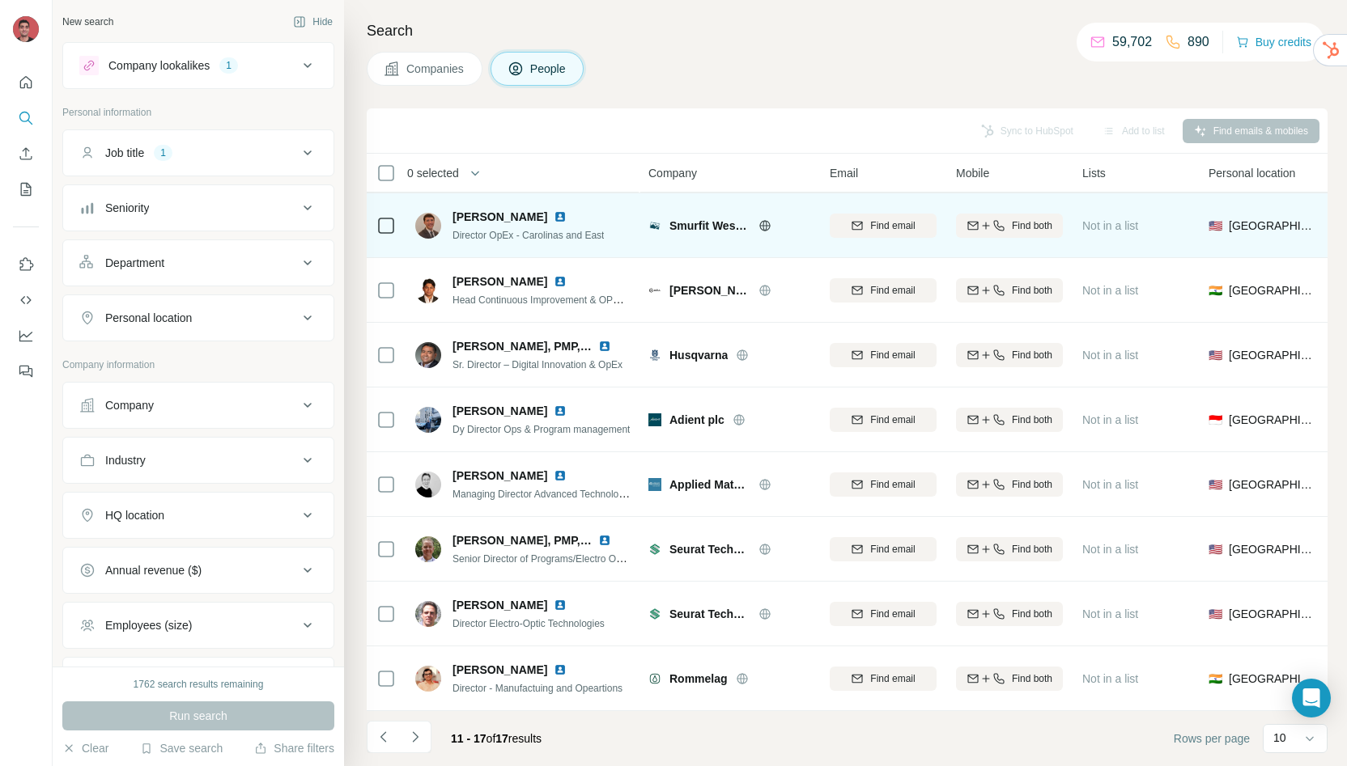
click at [566, 210] on img at bounding box center [560, 216] width 13 height 13
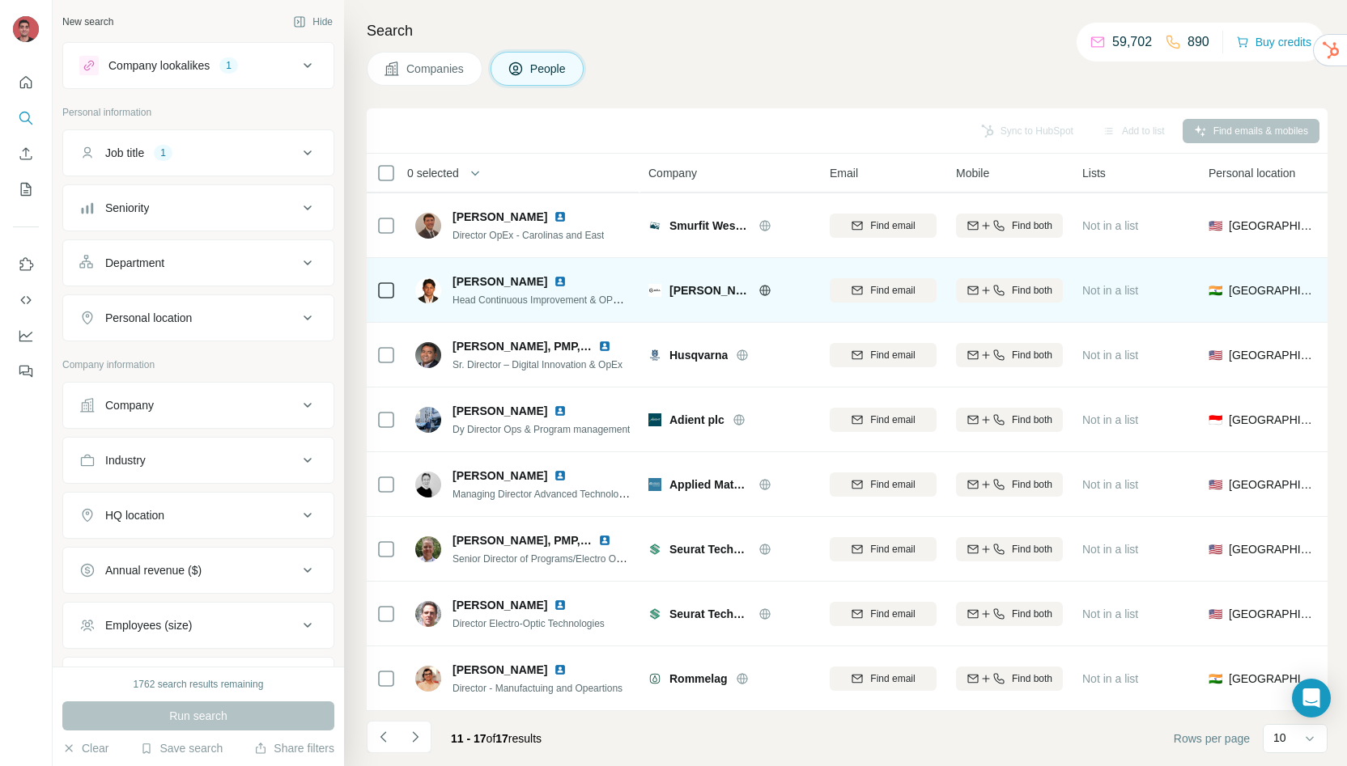
click at [554, 275] on img at bounding box center [560, 281] width 13 height 13
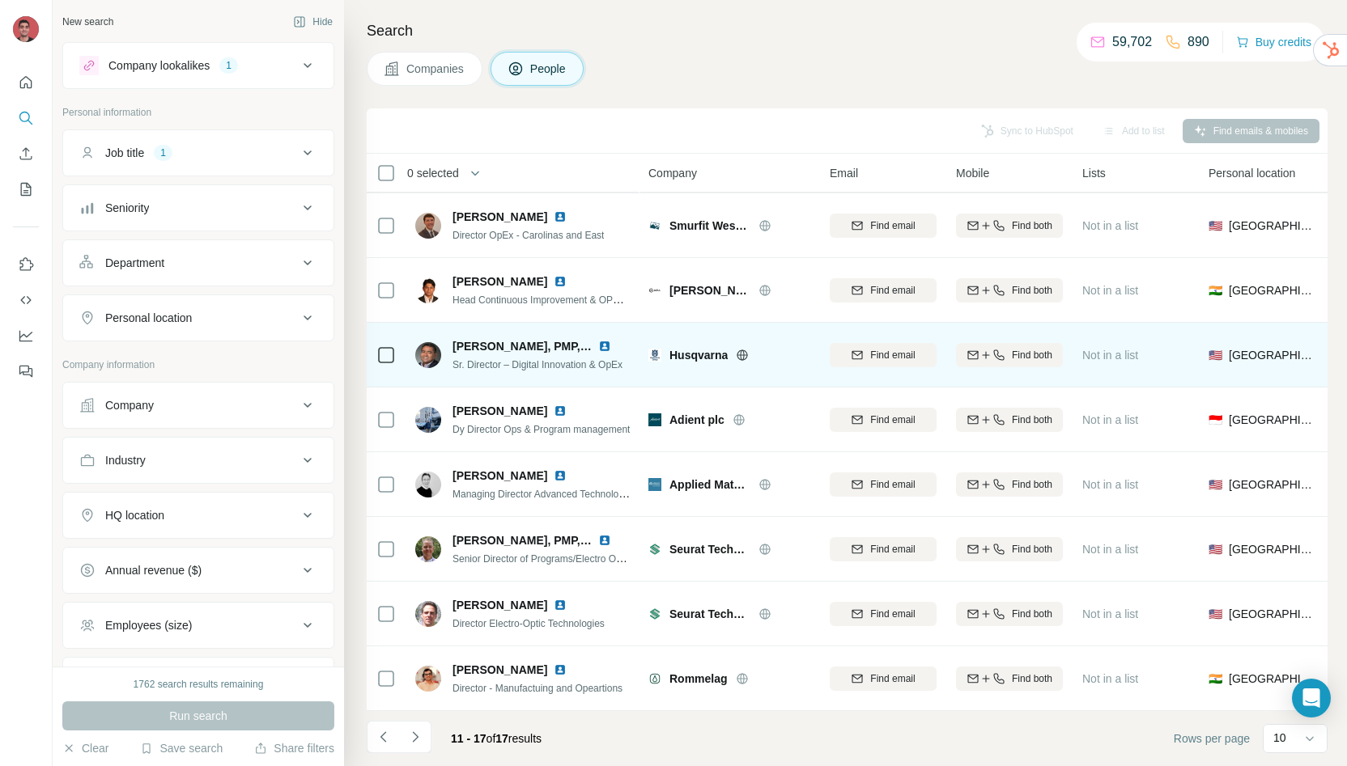
click at [604, 340] on img at bounding box center [604, 346] width 13 height 13
